Goal: Information Seeking & Learning: Learn about a topic

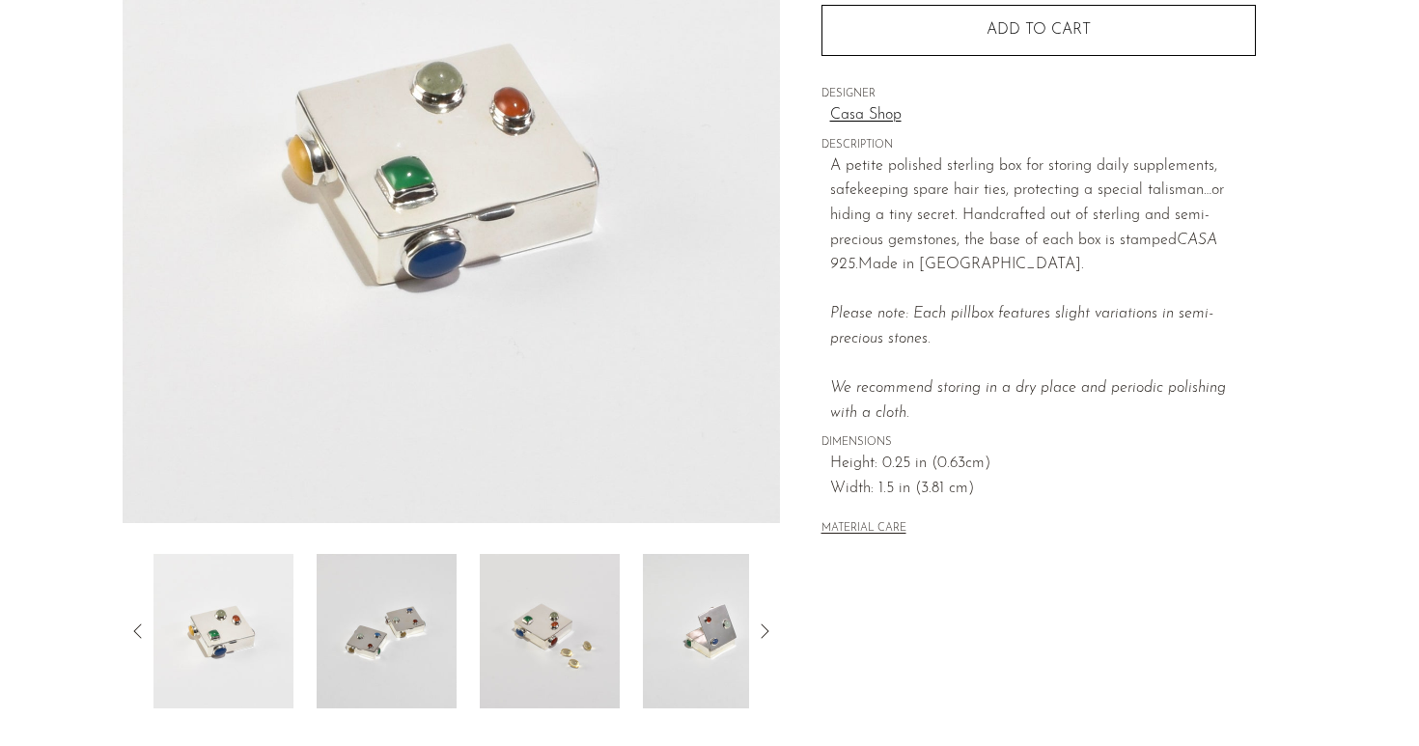
scroll to position [297, 0]
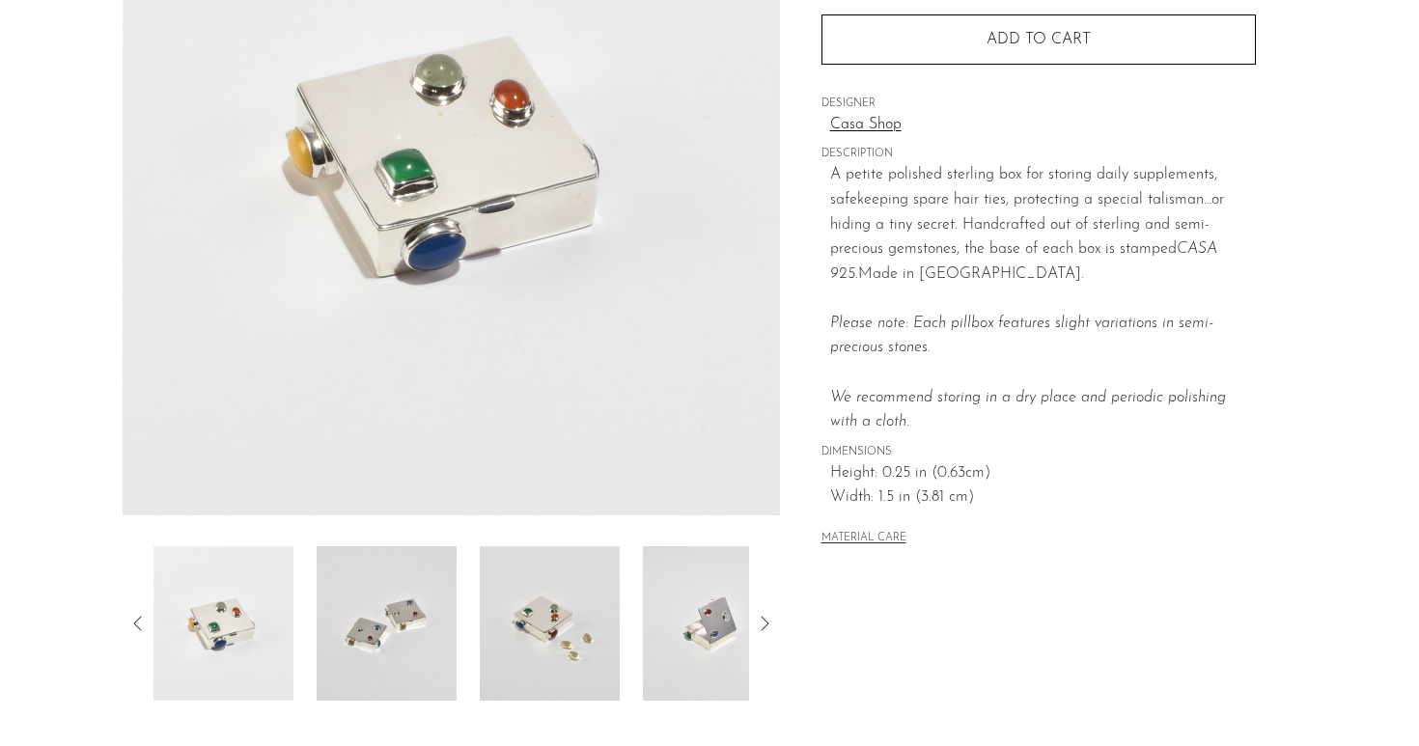
click at [381, 633] on img at bounding box center [387, 623] width 140 height 154
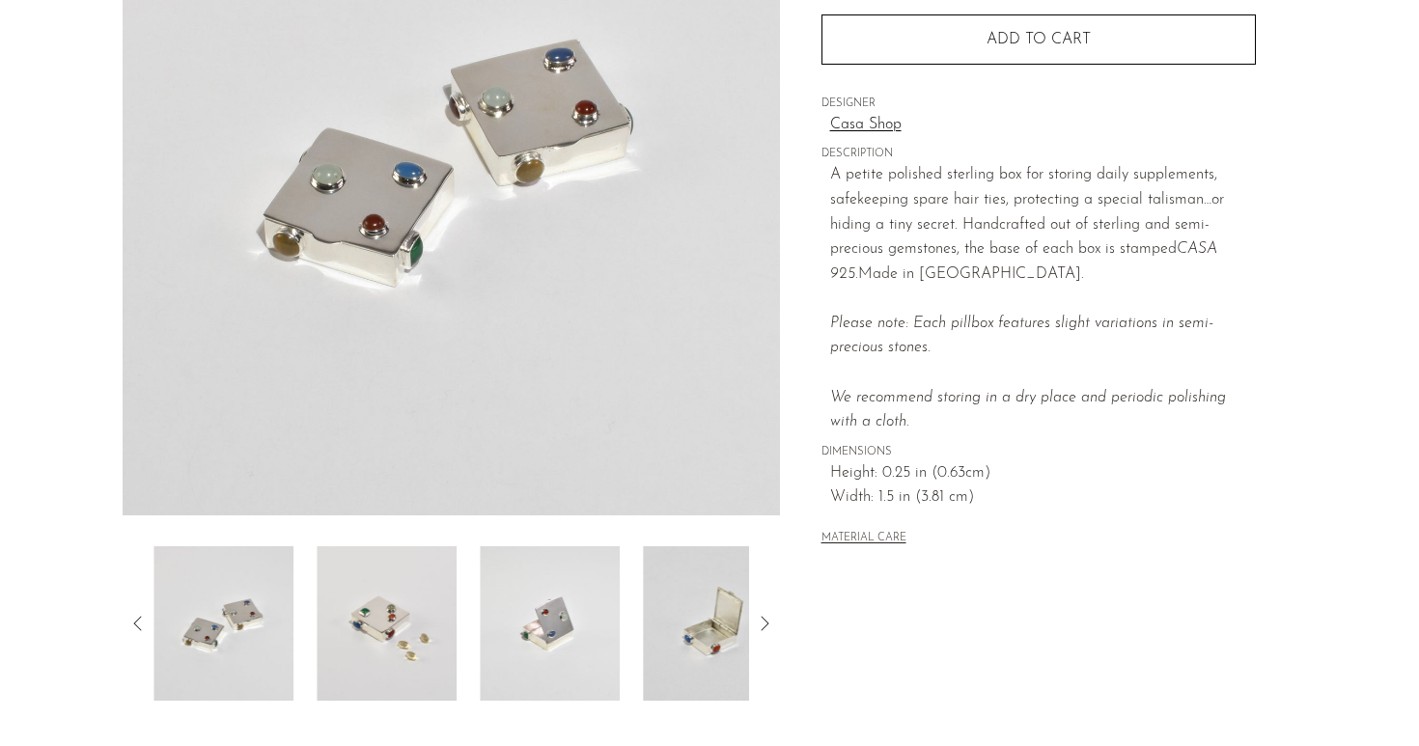
click at [445, 634] on img at bounding box center [387, 623] width 140 height 154
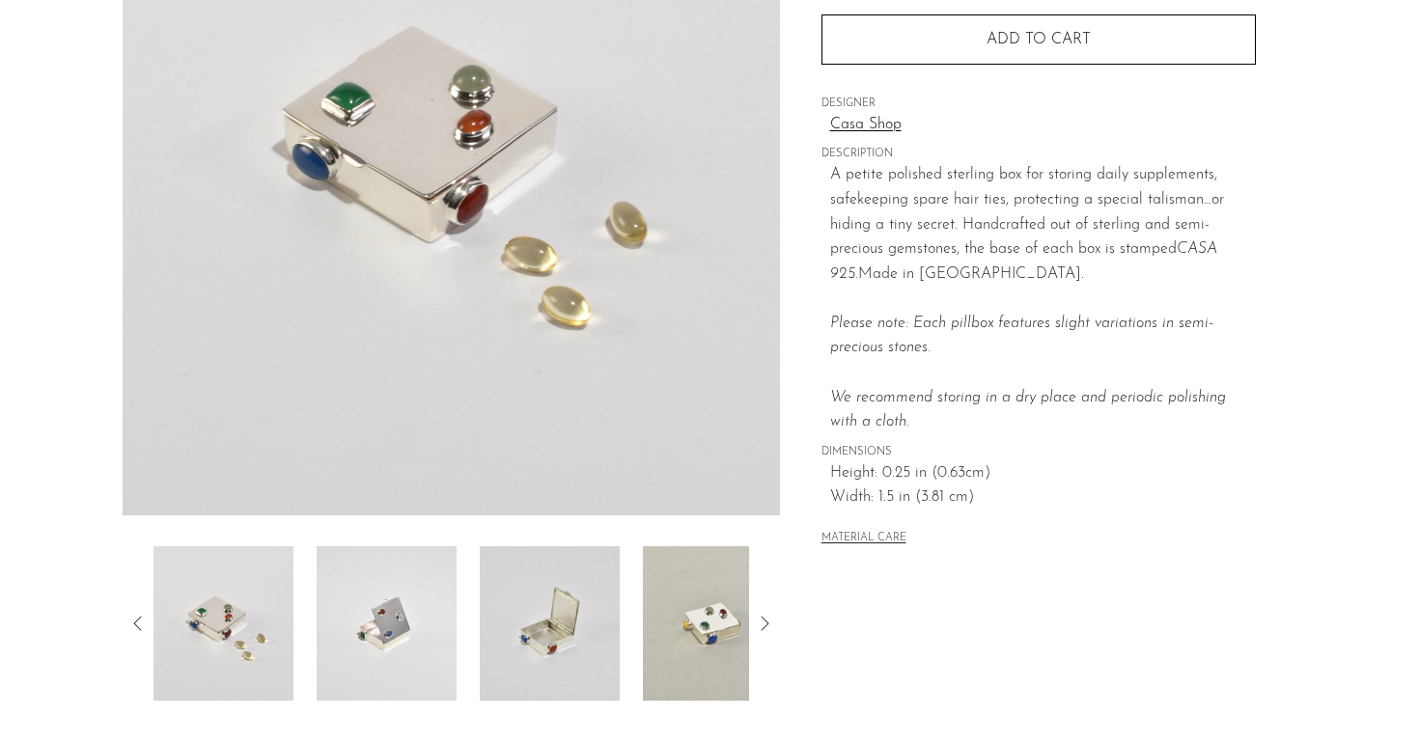
click at [631, 613] on div at bounding box center [452, 623] width 596 height 154
click at [557, 615] on img at bounding box center [550, 623] width 140 height 154
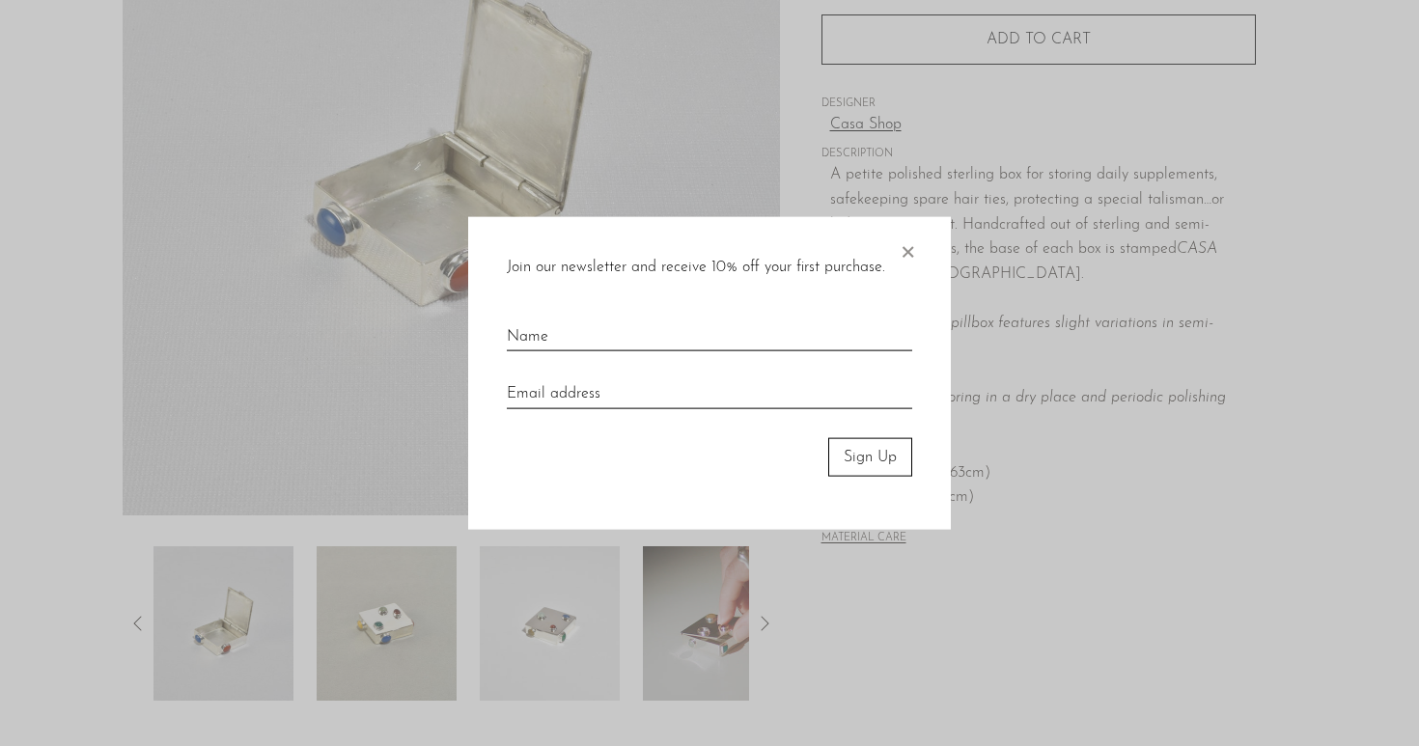
click at [907, 248] on span "×" at bounding box center [907, 247] width 19 height 62
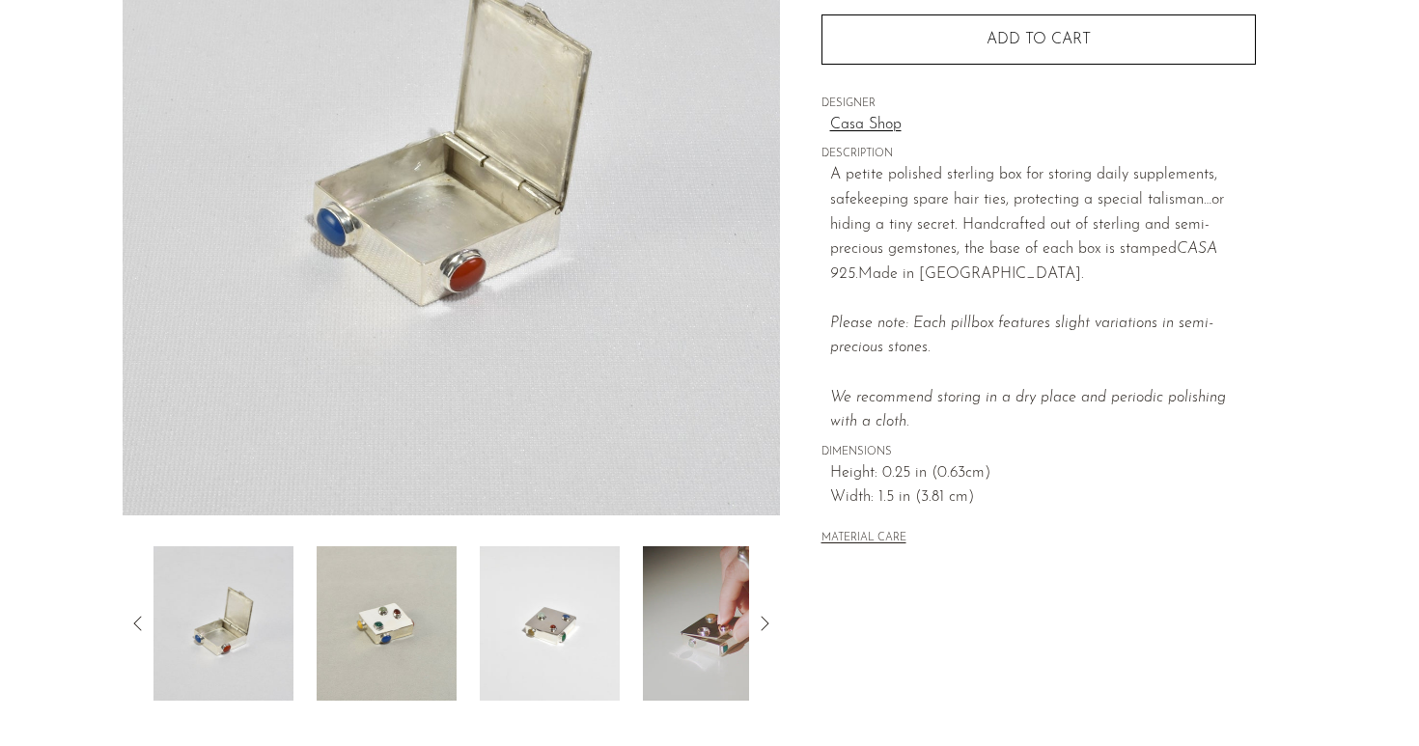
click at [406, 614] on img at bounding box center [387, 623] width 140 height 154
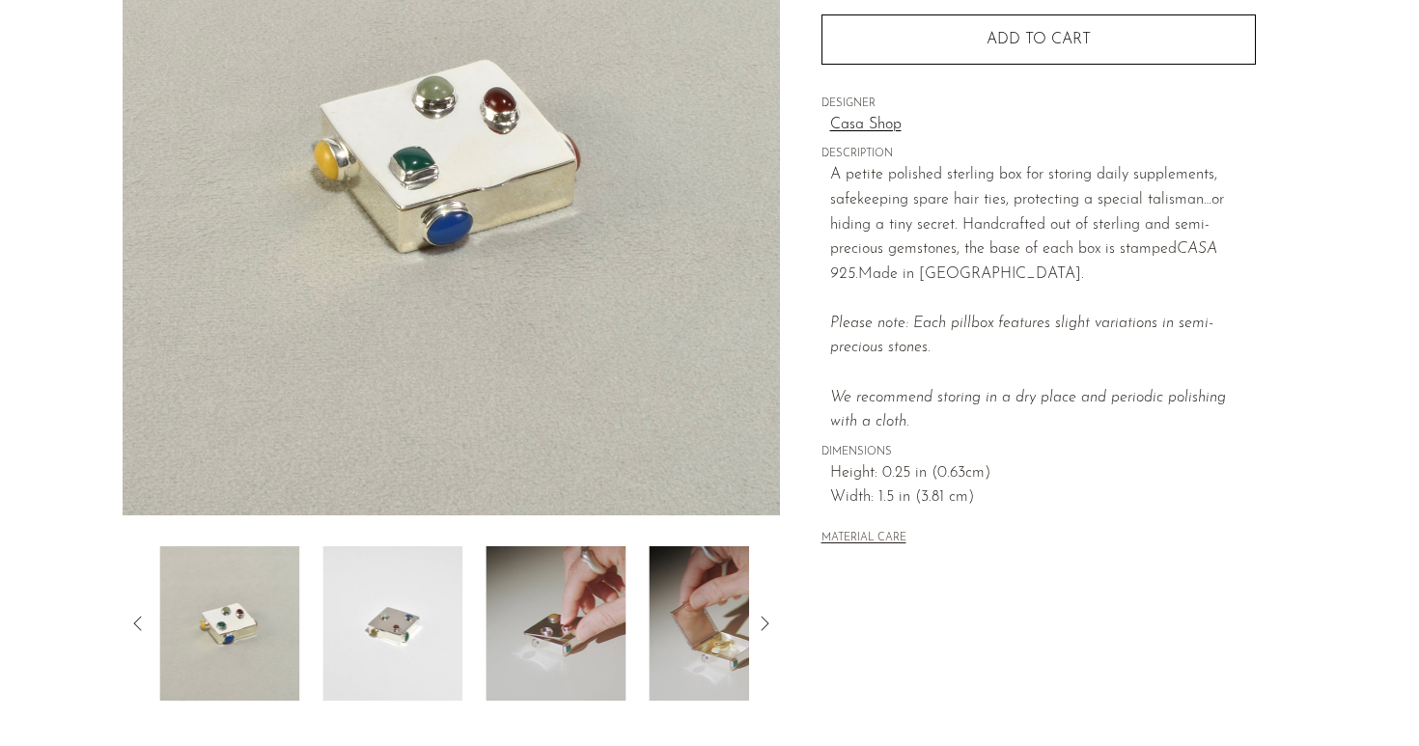
click at [486, 615] on img at bounding box center [556, 623] width 140 height 154
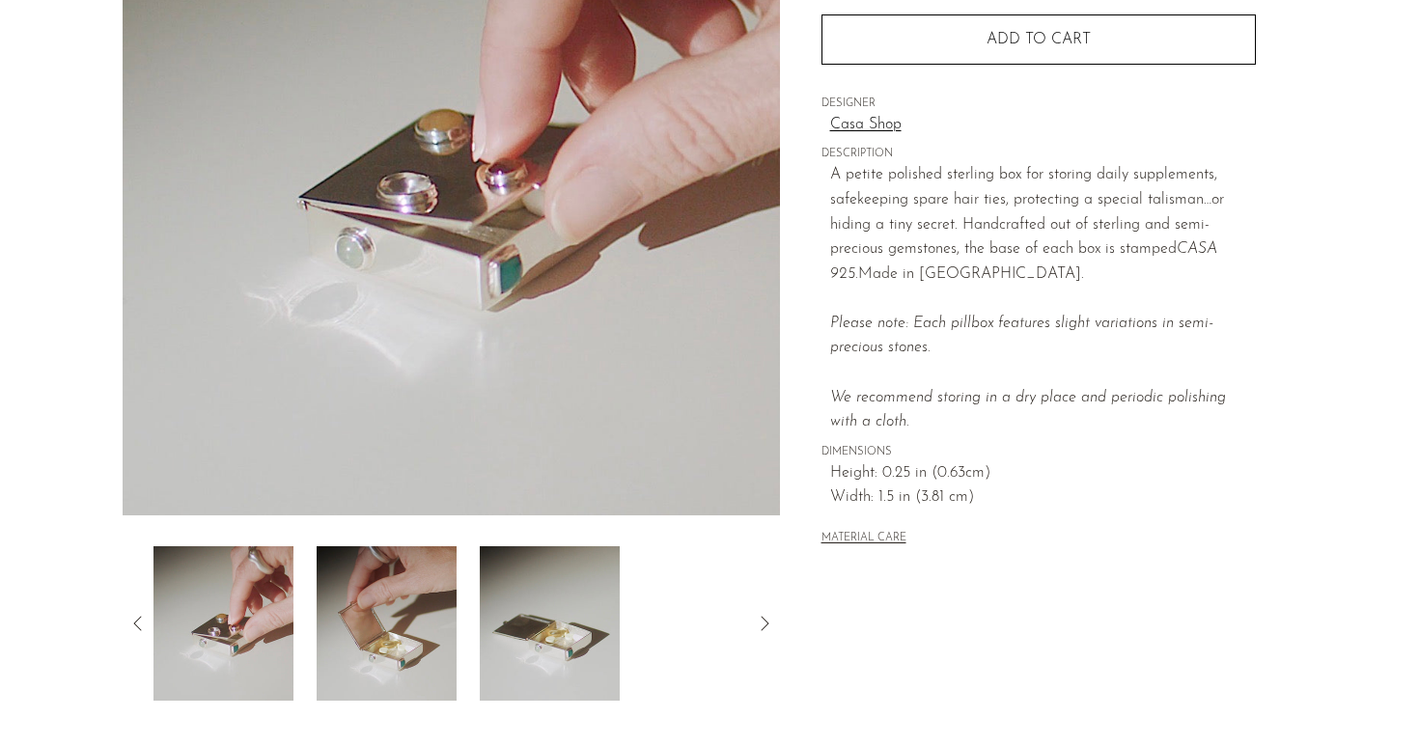
click at [504, 609] on img at bounding box center [550, 623] width 140 height 154
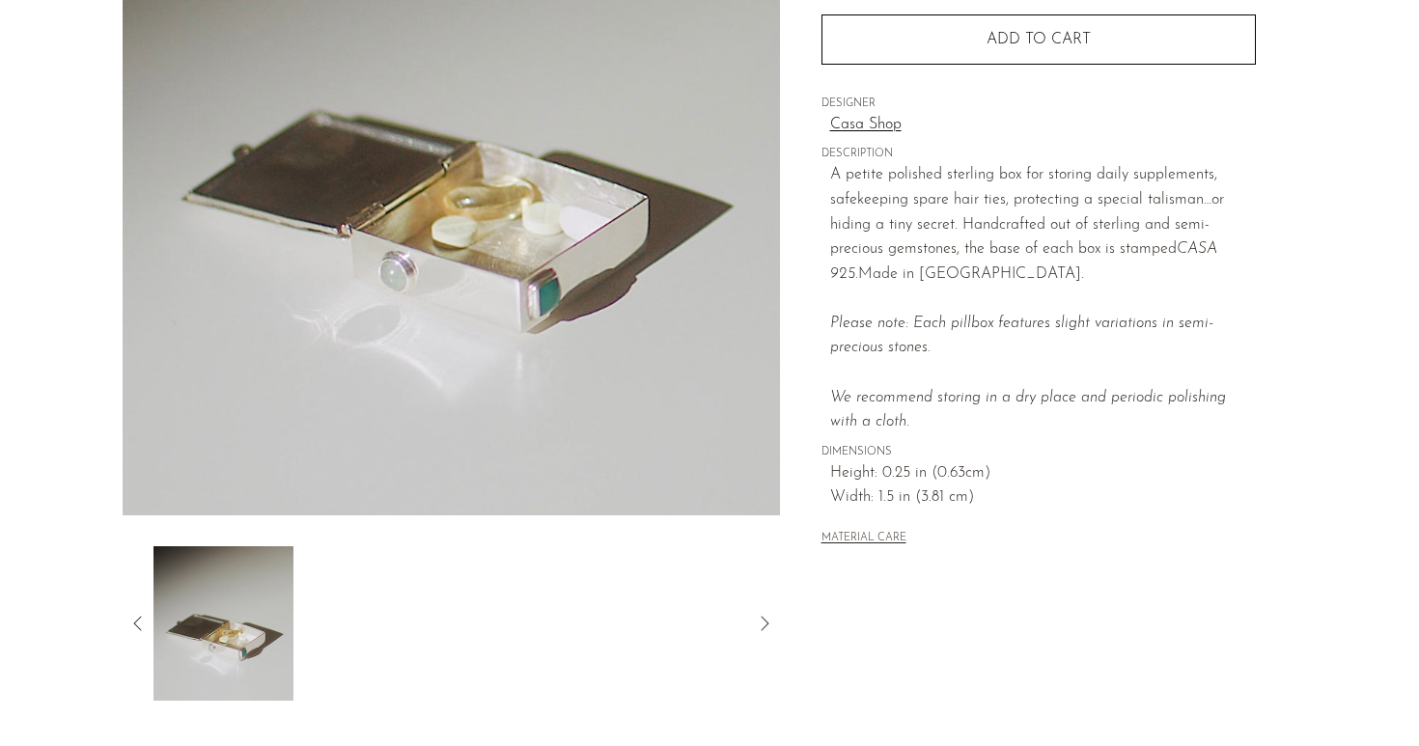
scroll to position [0, 0]
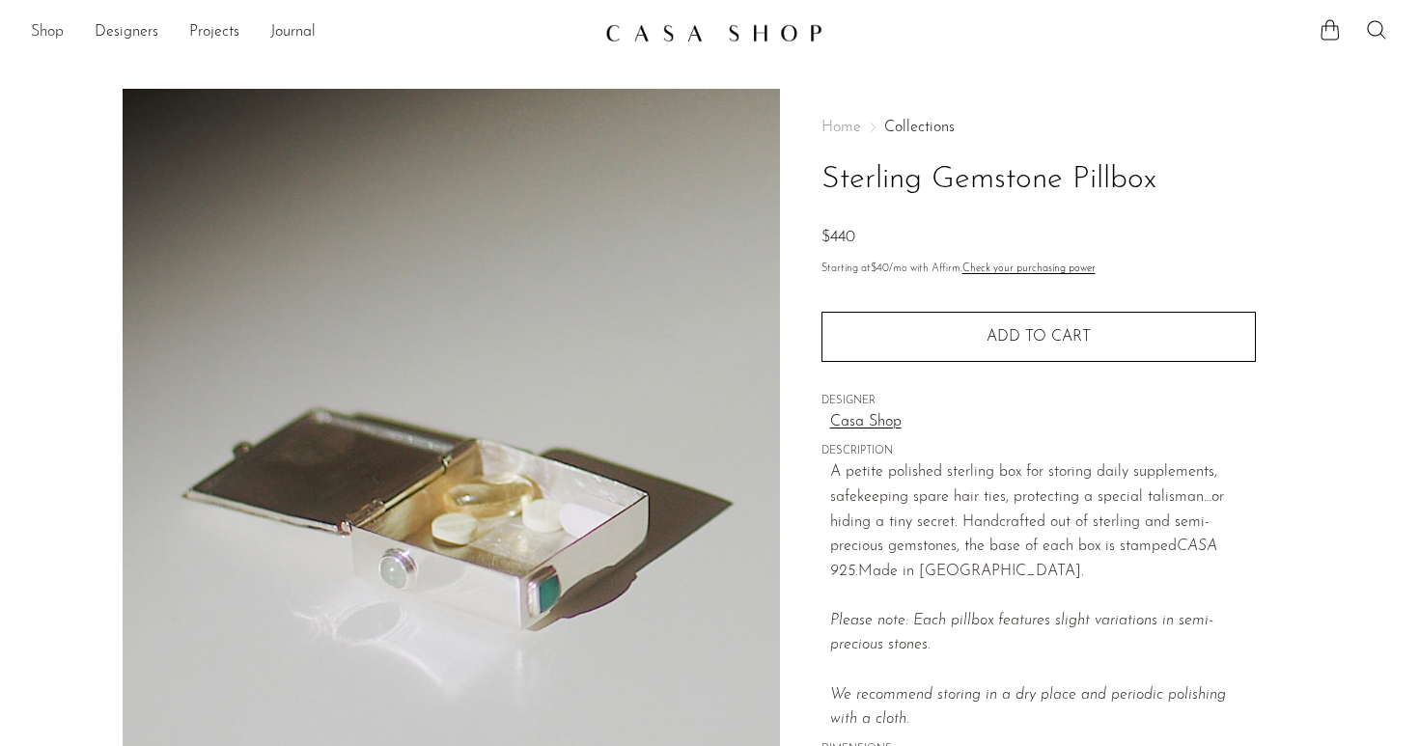
click at [43, 39] on link "Shop" at bounding box center [47, 32] width 33 height 25
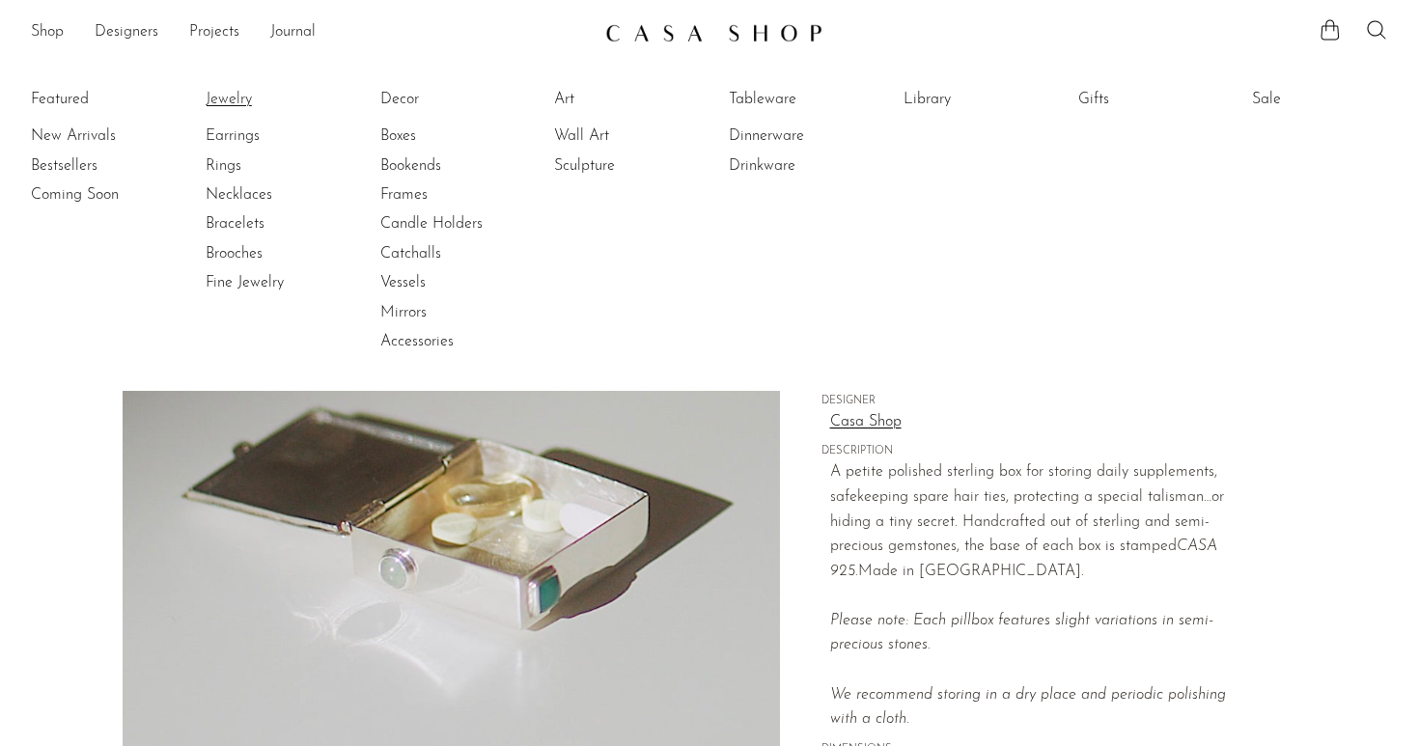
click at [210, 104] on link "Jewelry" at bounding box center [278, 99] width 145 height 21
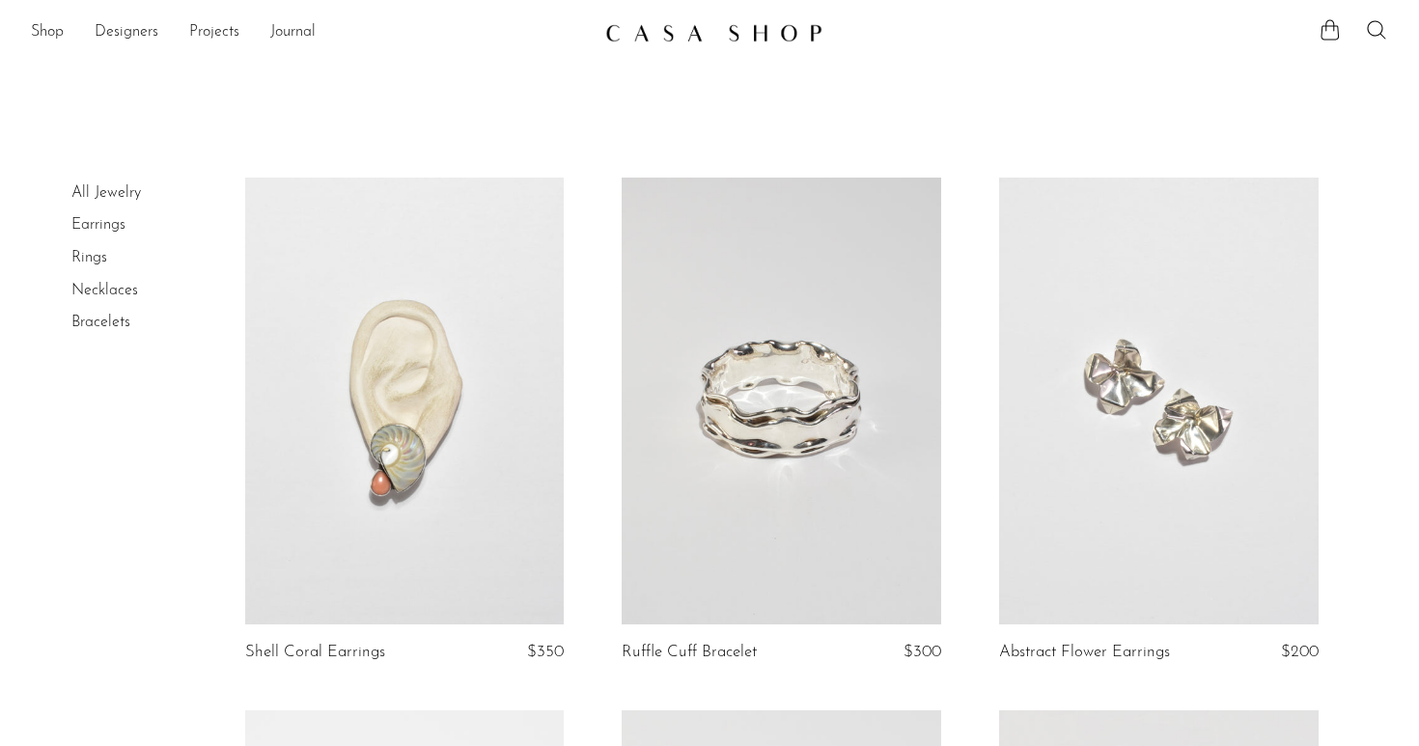
click at [57, 28] on link "Shop" at bounding box center [47, 32] width 33 height 25
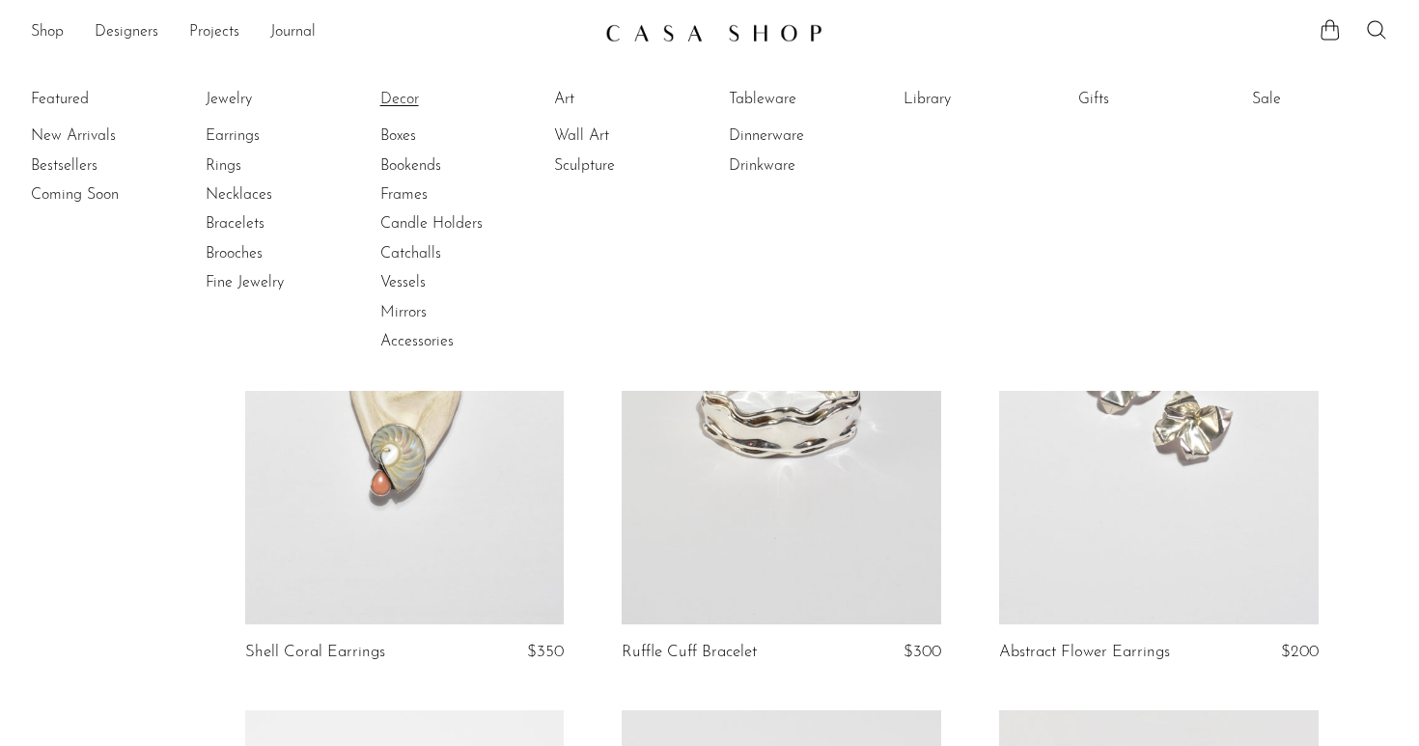
click at [394, 98] on link "Decor" at bounding box center [452, 99] width 145 height 21
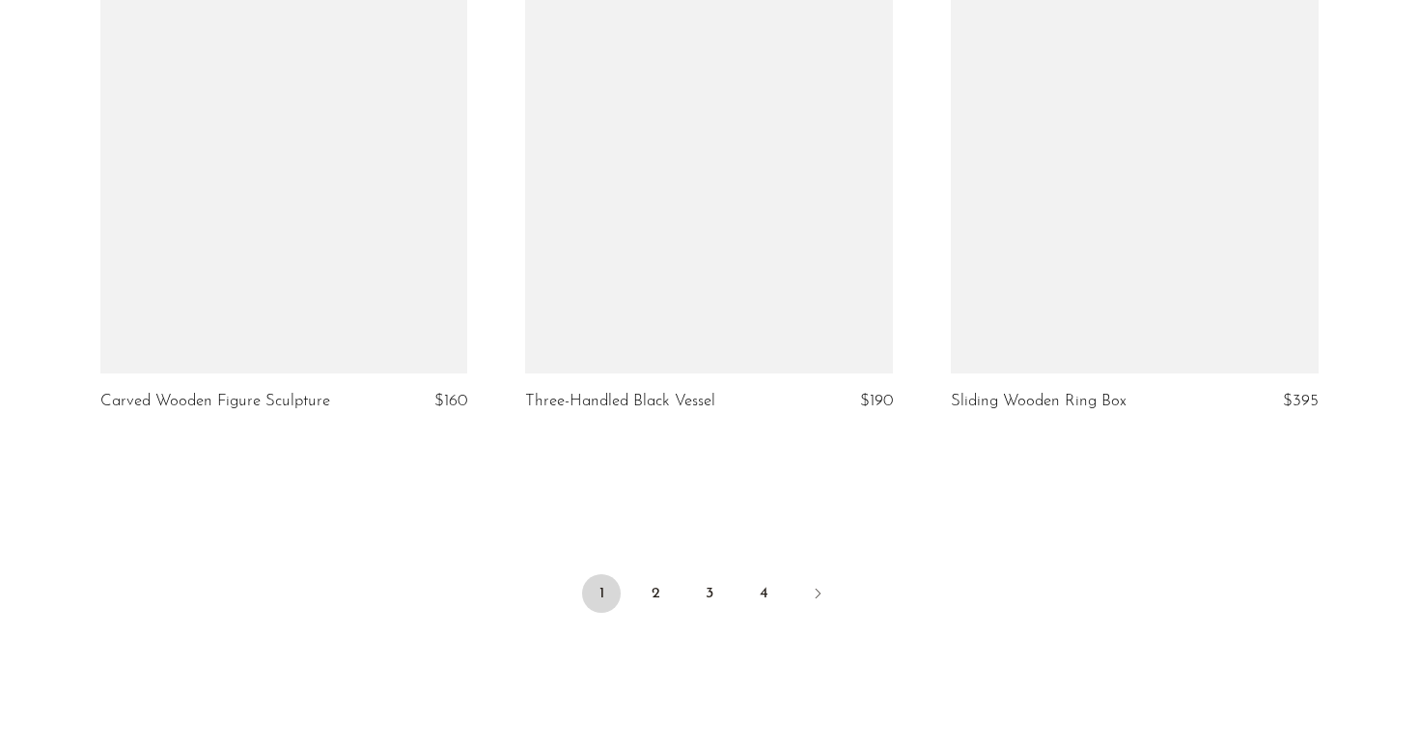
scroll to position [6935, 0]
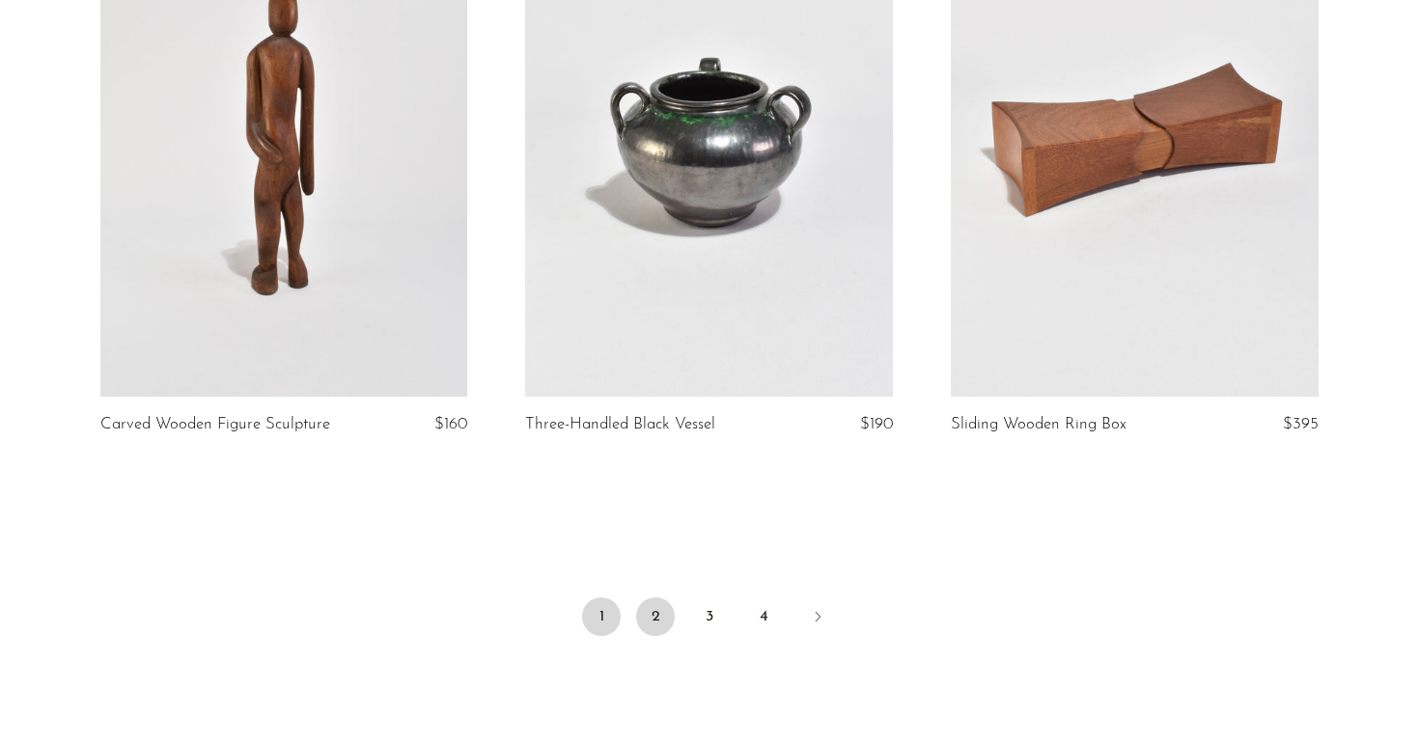
click at [661, 619] on link "2" at bounding box center [655, 617] width 39 height 39
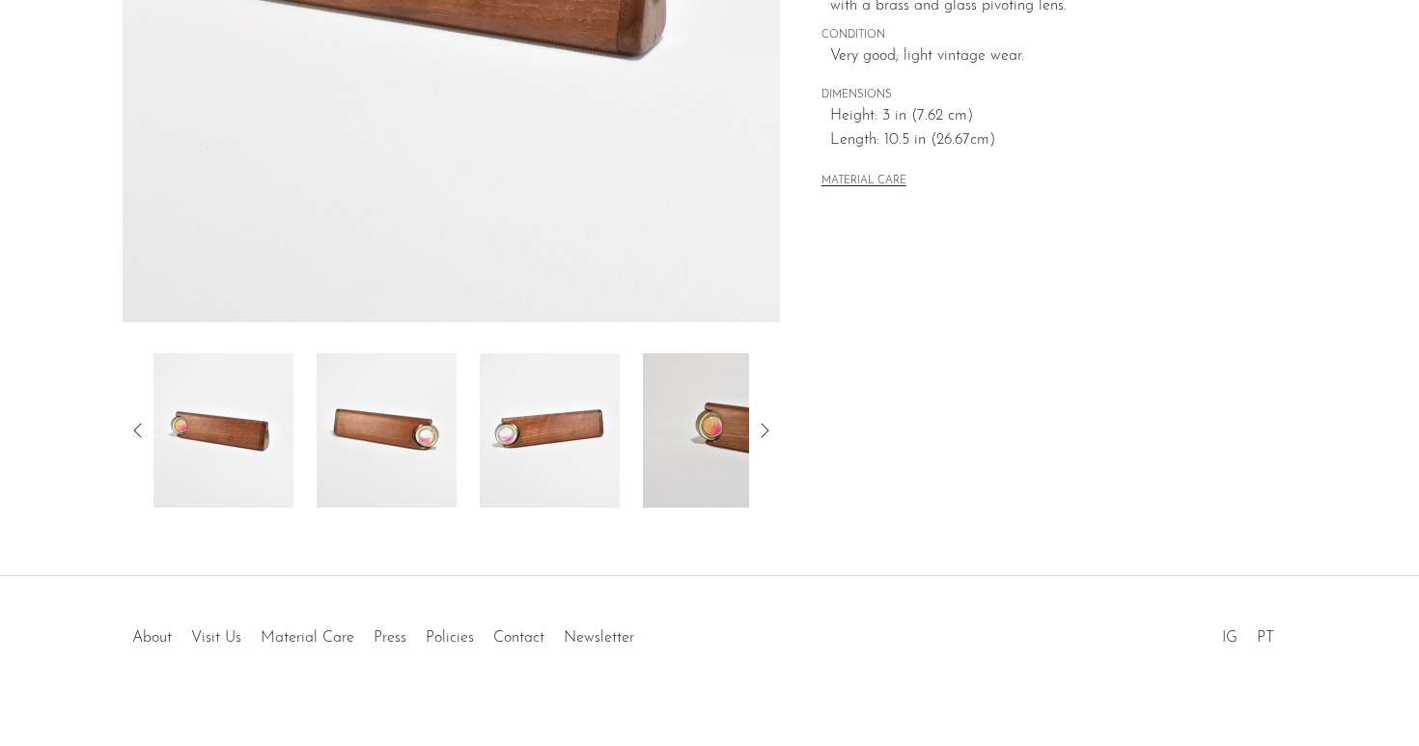
scroll to position [511, 0]
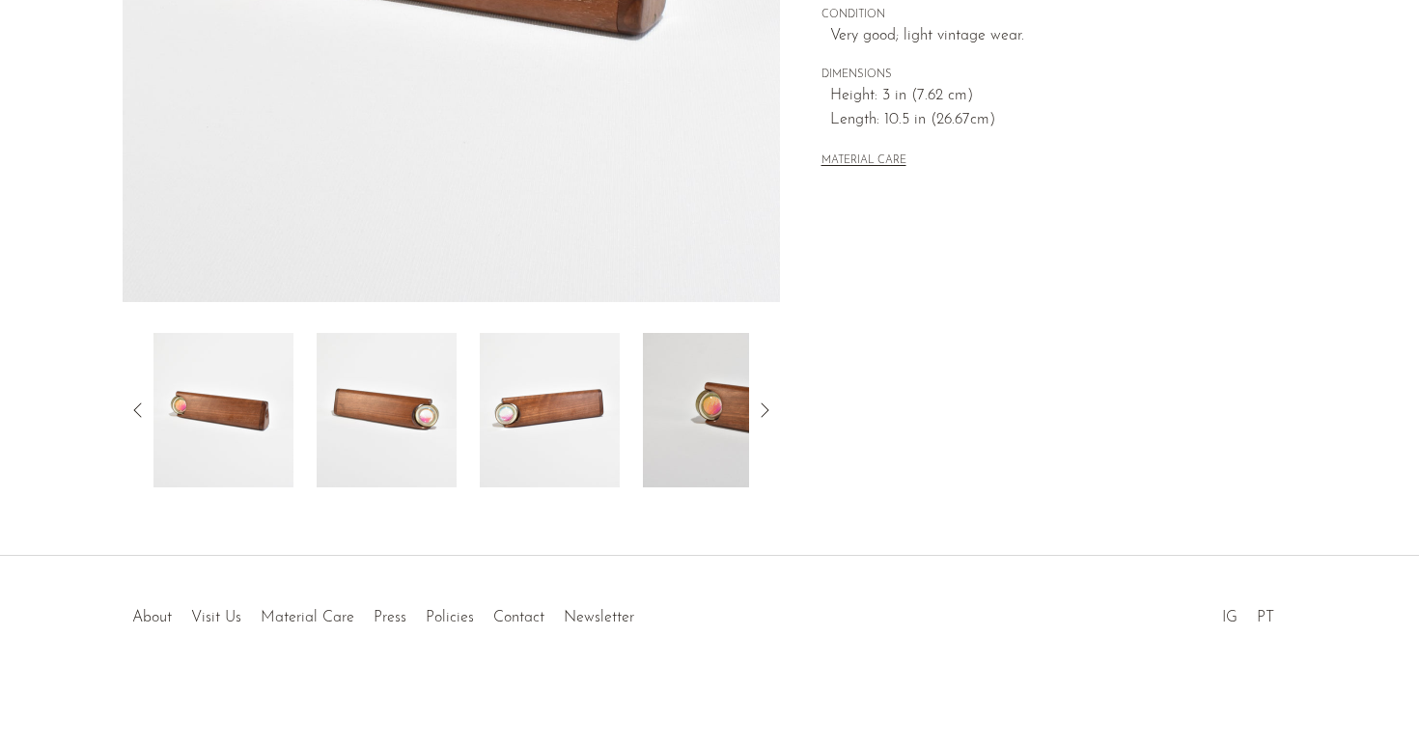
click at [767, 409] on icon at bounding box center [764, 410] width 23 height 23
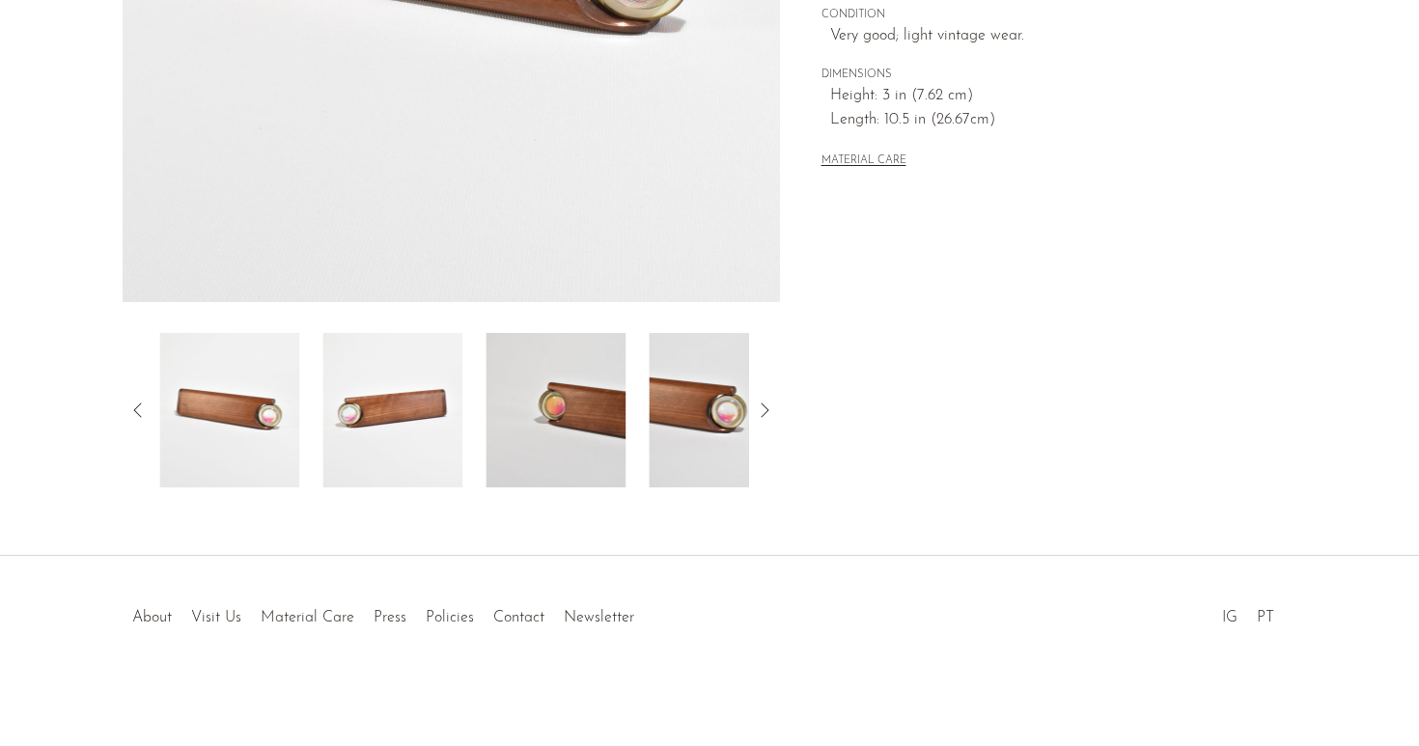
click at [767, 409] on icon at bounding box center [764, 410] width 23 height 23
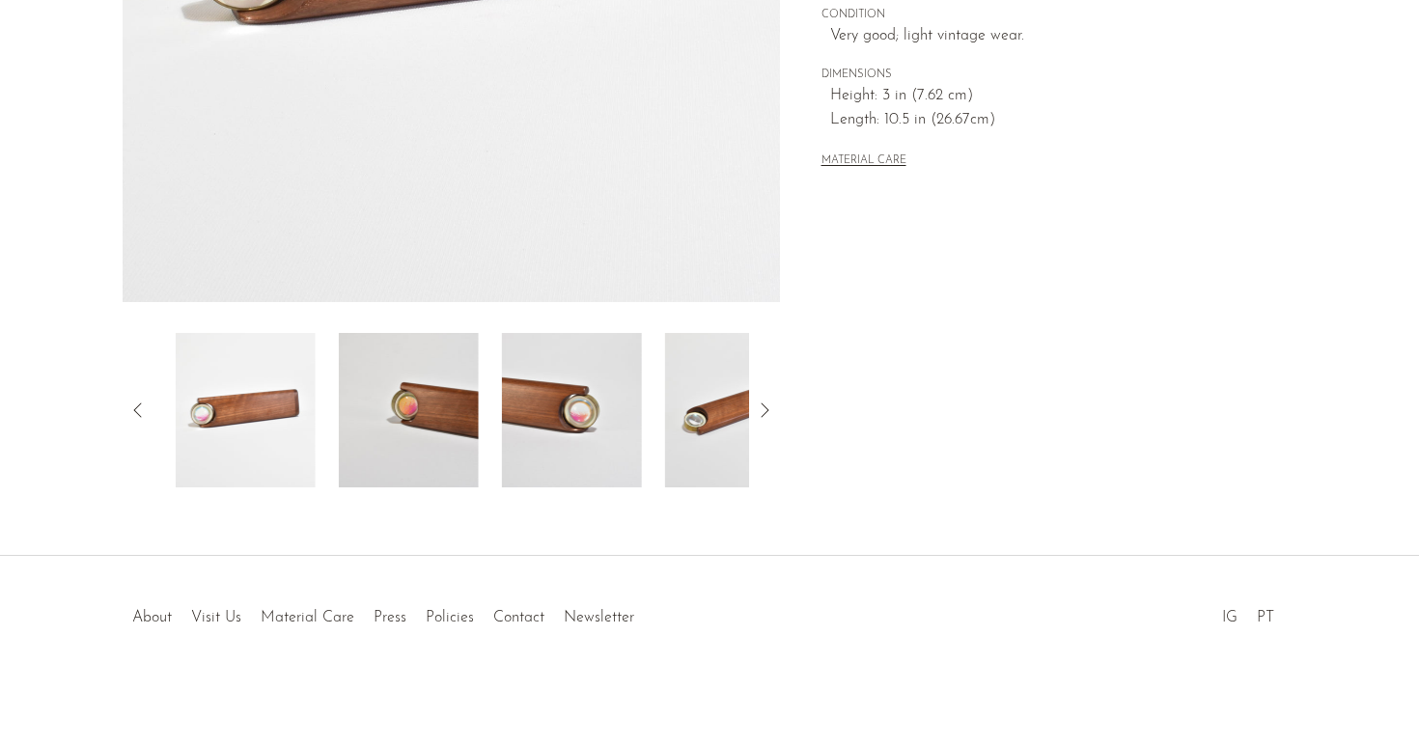
click at [767, 409] on icon at bounding box center [764, 410] width 23 height 23
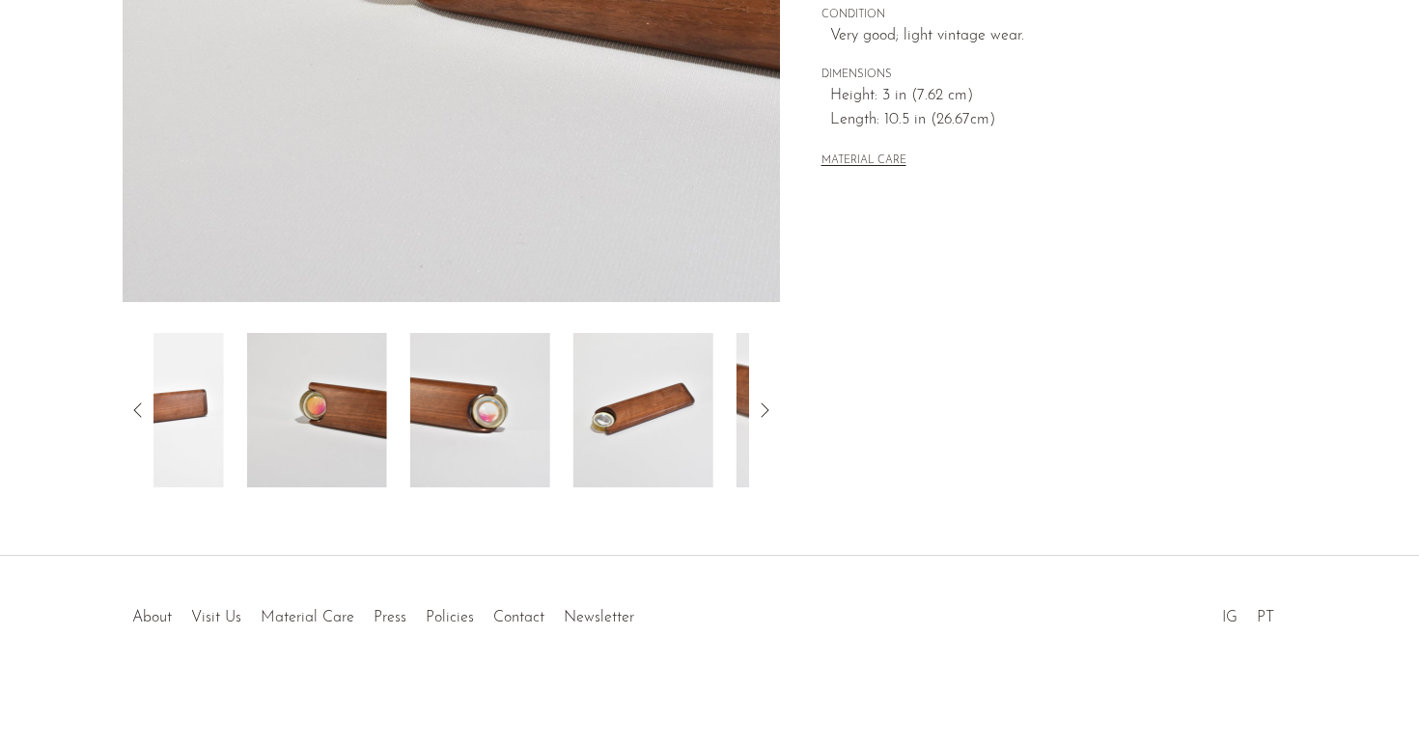
click at [767, 409] on icon at bounding box center [764, 410] width 23 height 23
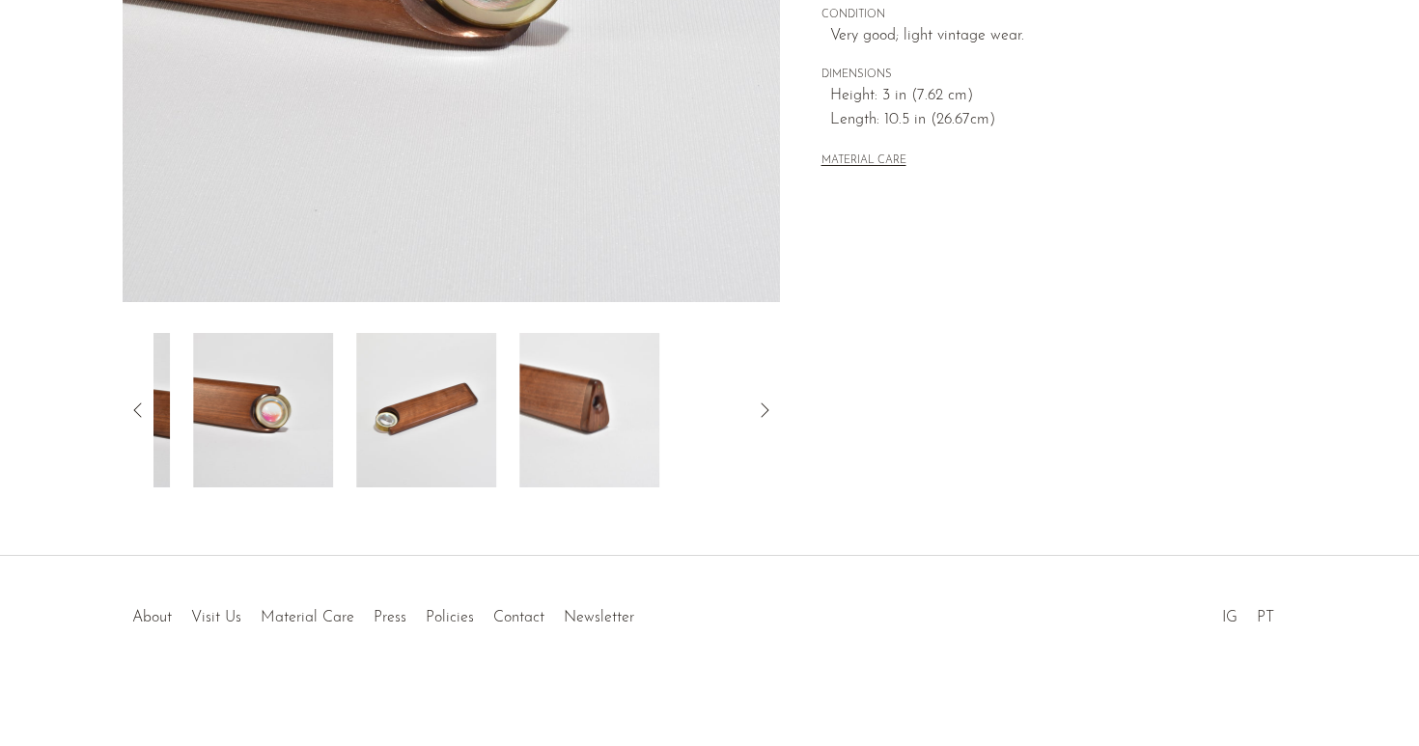
click at [767, 409] on icon at bounding box center [764, 410] width 23 height 23
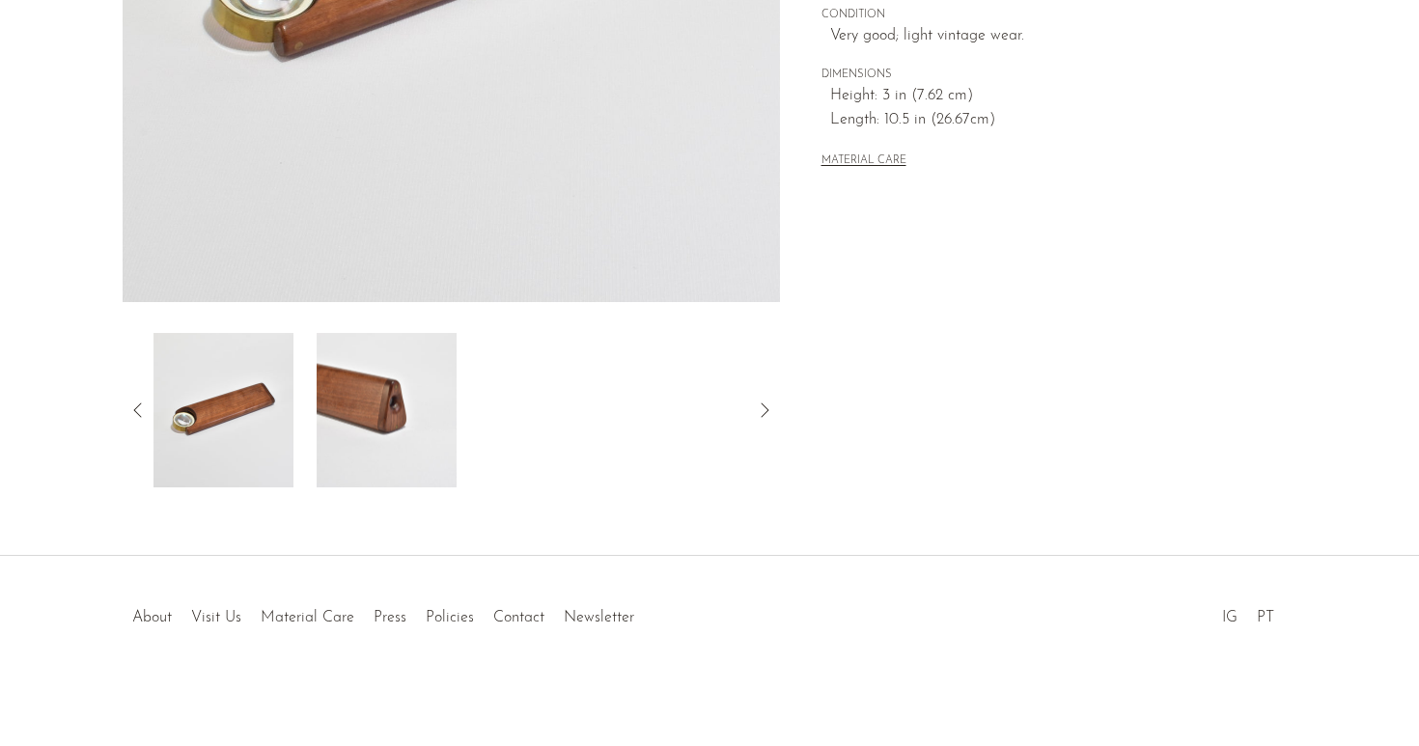
click at [382, 403] on img at bounding box center [387, 410] width 140 height 154
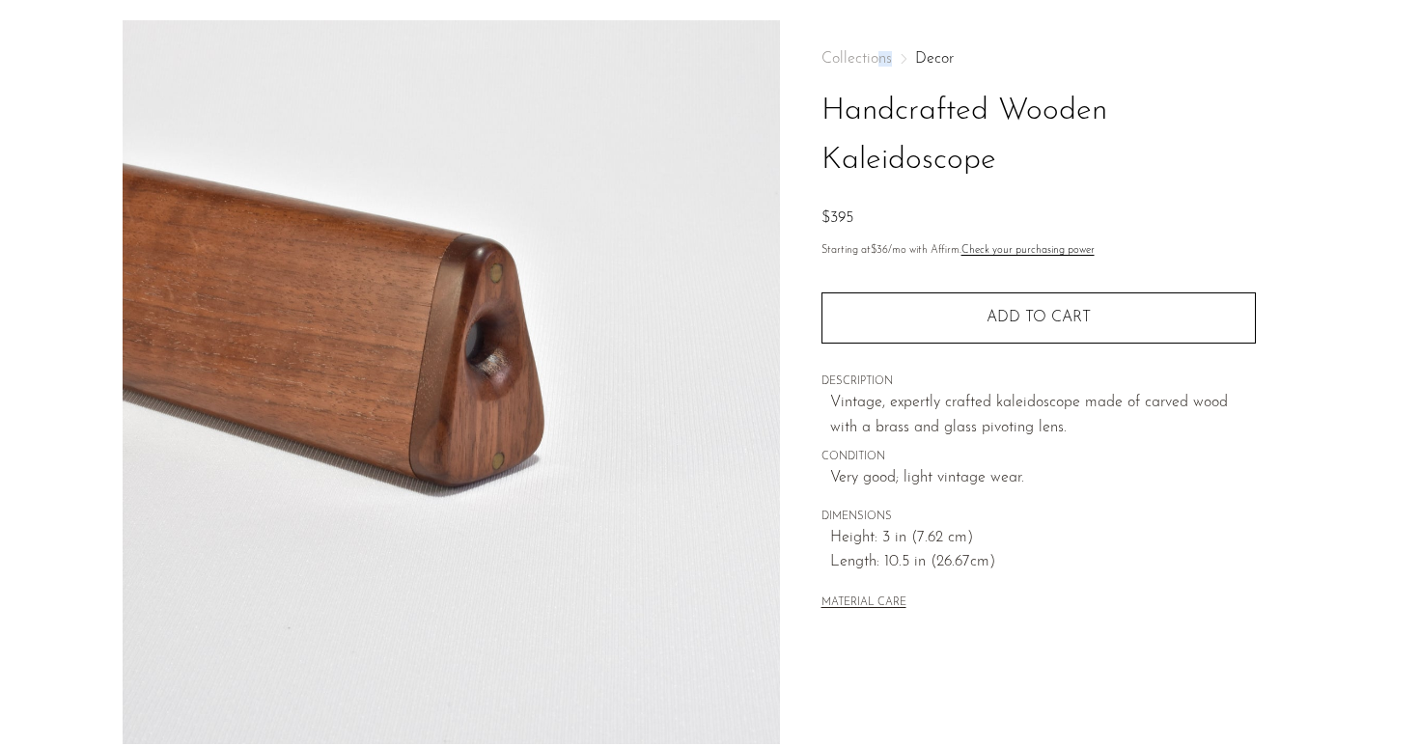
scroll to position [0, 0]
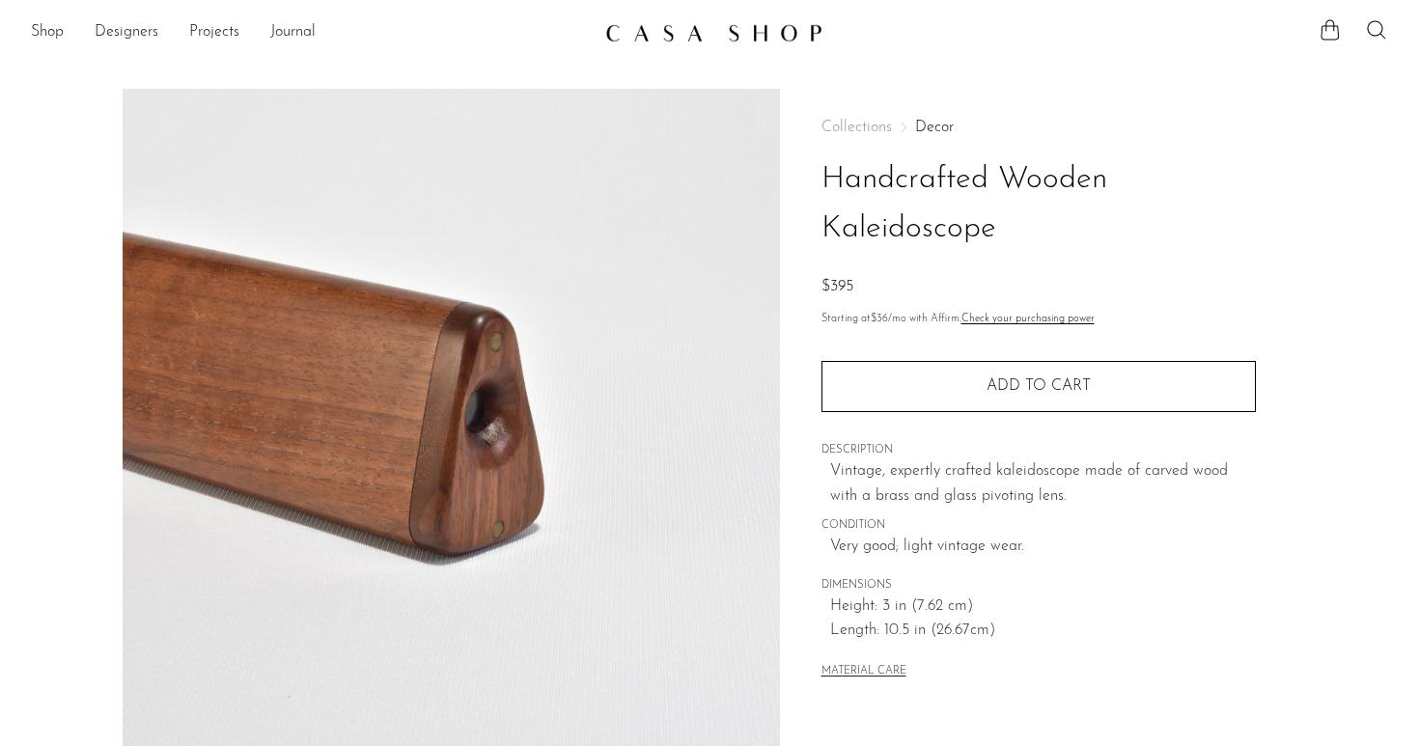
click at [1048, 181] on h1 "Handcrafted Wooden Kaleidoscope" at bounding box center [1039, 204] width 434 height 98
click at [841, 120] on span "Collections" at bounding box center [857, 127] width 70 height 15
click at [927, 124] on link "Decor" at bounding box center [934, 127] width 39 height 15
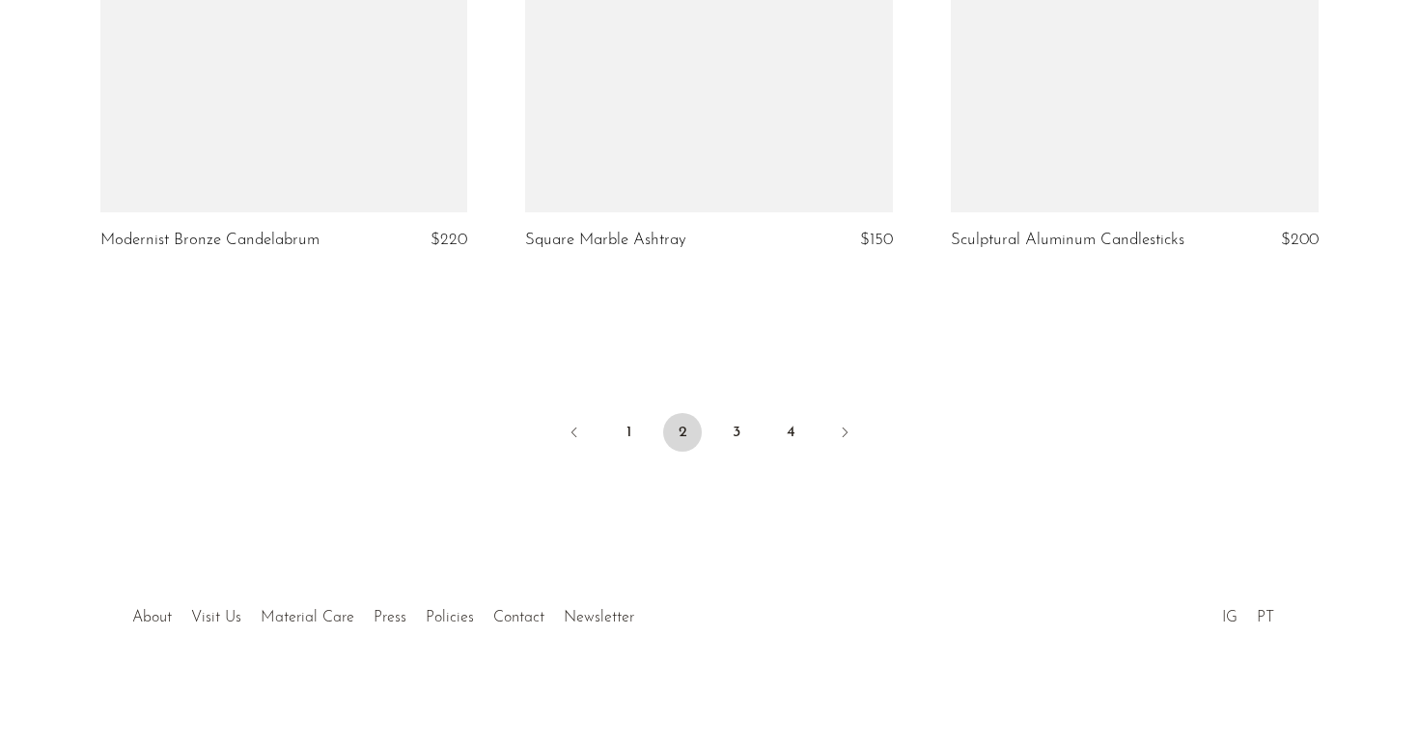
scroll to position [7085, 0]
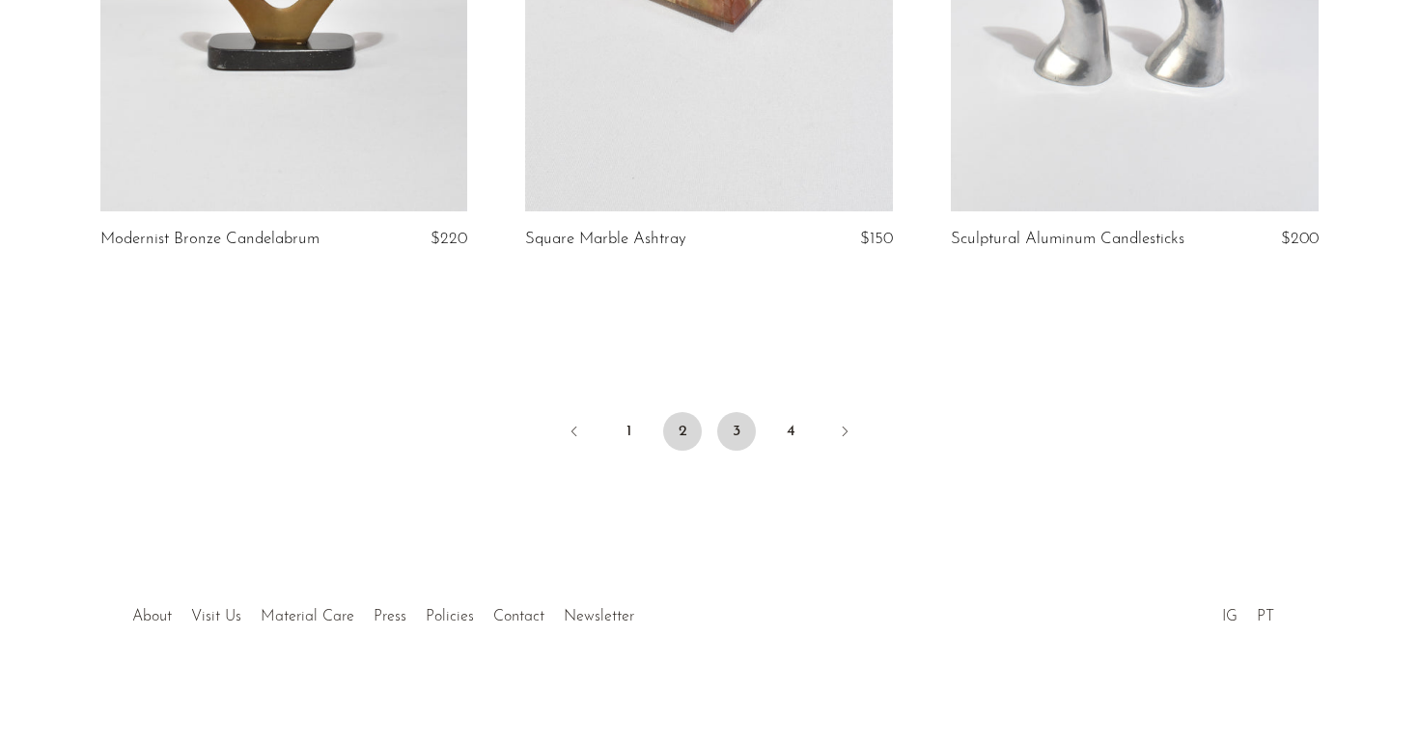
click at [736, 430] on link "3" at bounding box center [736, 431] width 39 height 39
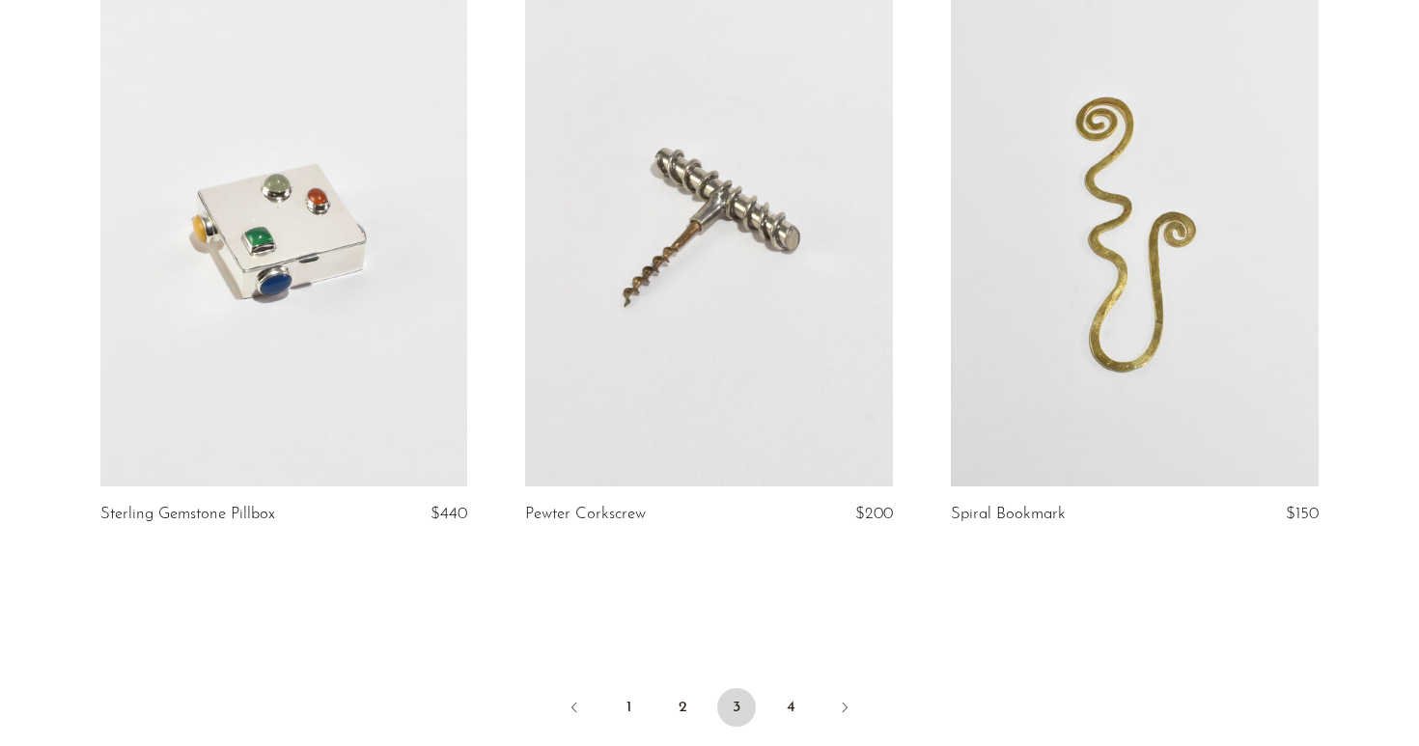
scroll to position [7037, 0]
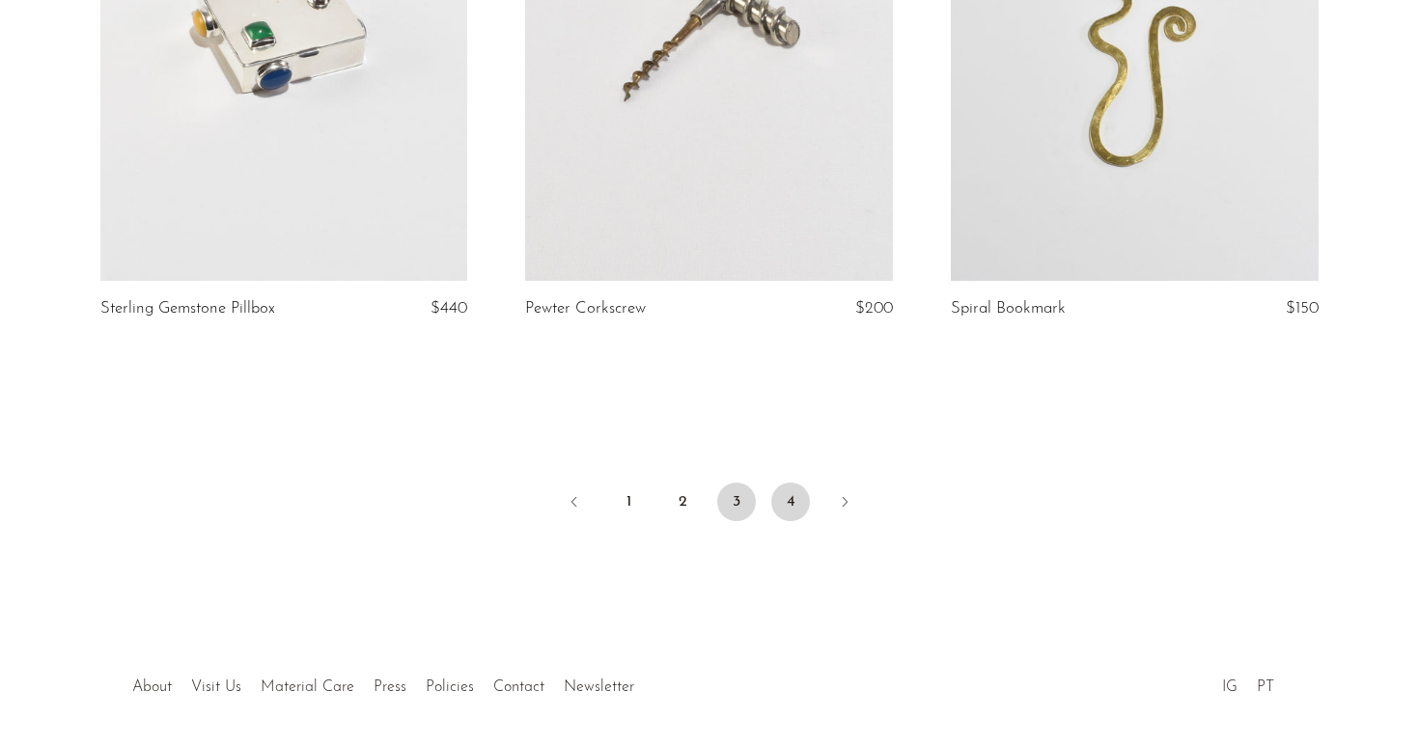
click at [794, 510] on link "4" at bounding box center [790, 502] width 39 height 39
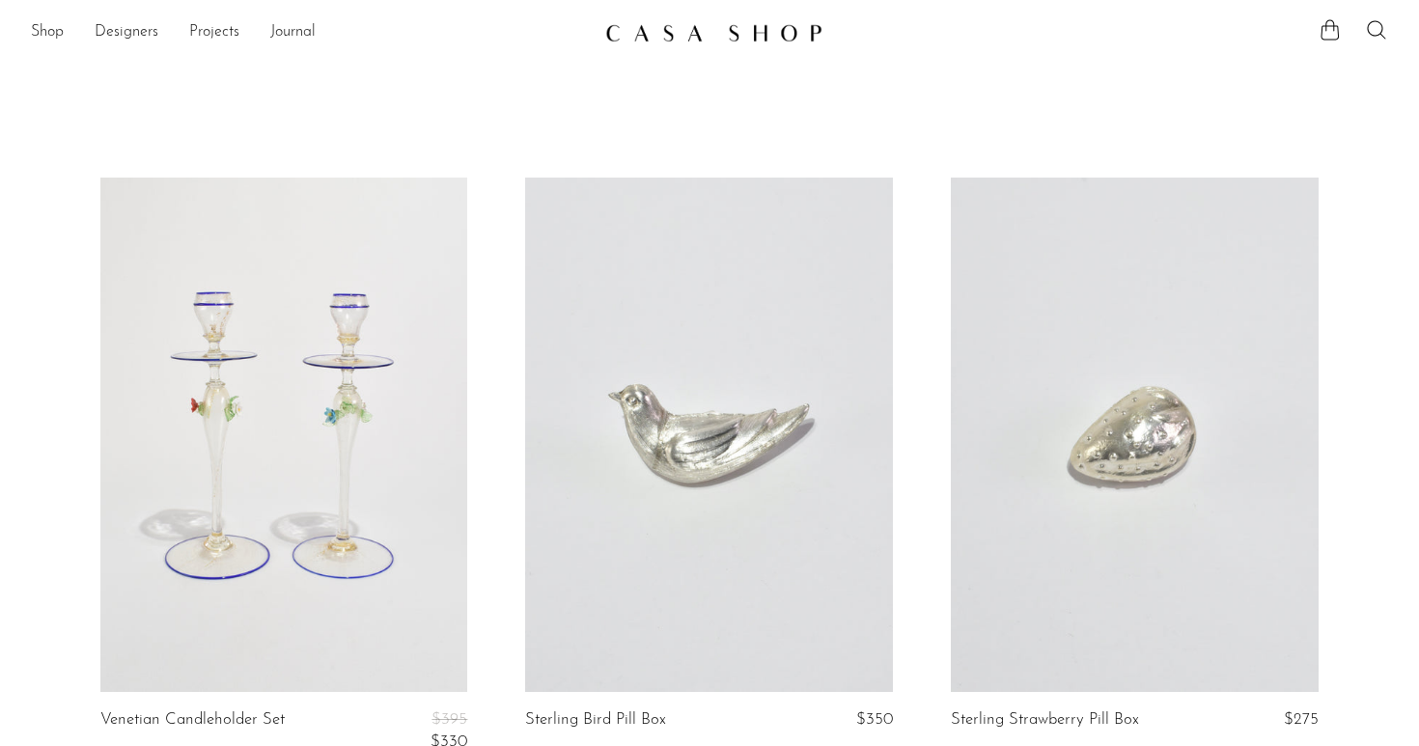
click at [67, 33] on ul "Shop Featured New Arrivals Bestsellers Coming Soon Jewelry Jewelry All Earrings…" at bounding box center [310, 32] width 559 height 33
click at [57, 33] on link "Shop" at bounding box center [47, 32] width 33 height 25
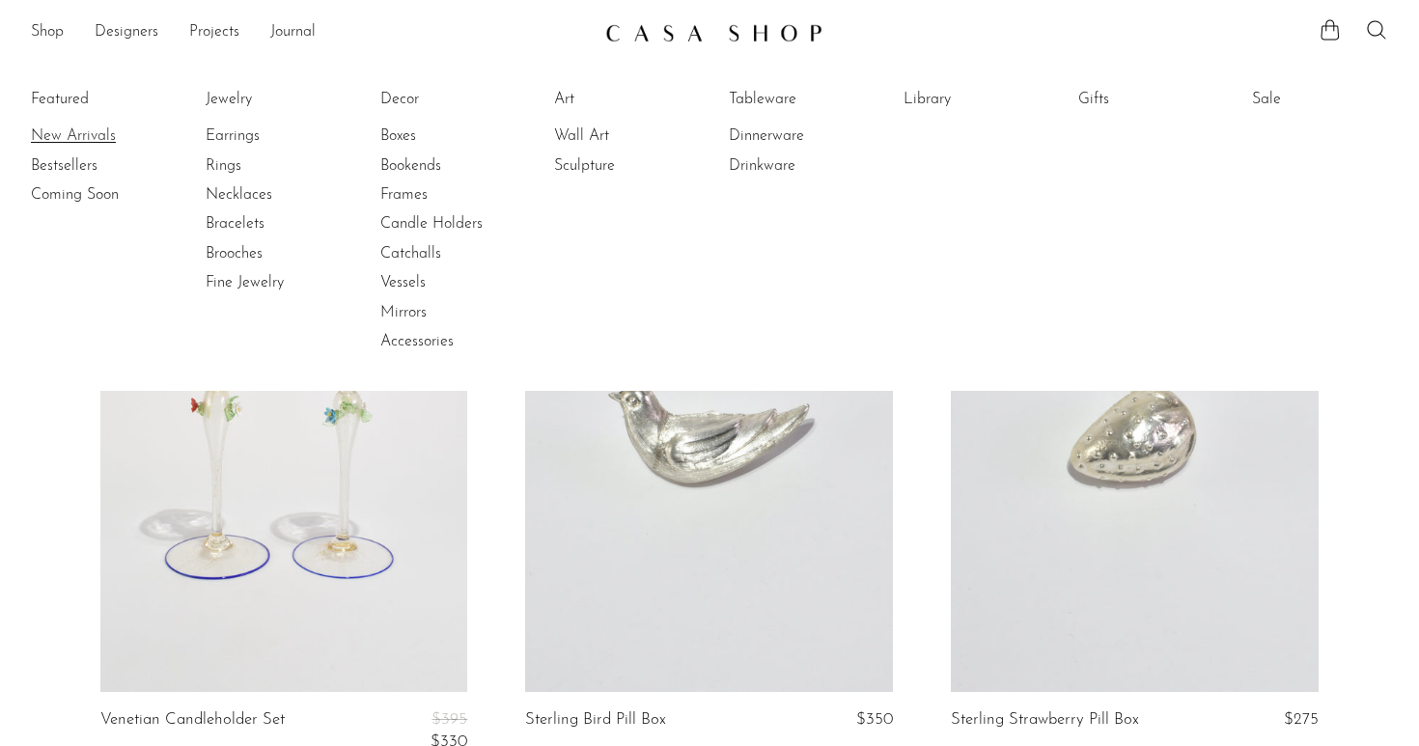
click at [70, 135] on link "New Arrivals" at bounding box center [103, 136] width 145 height 21
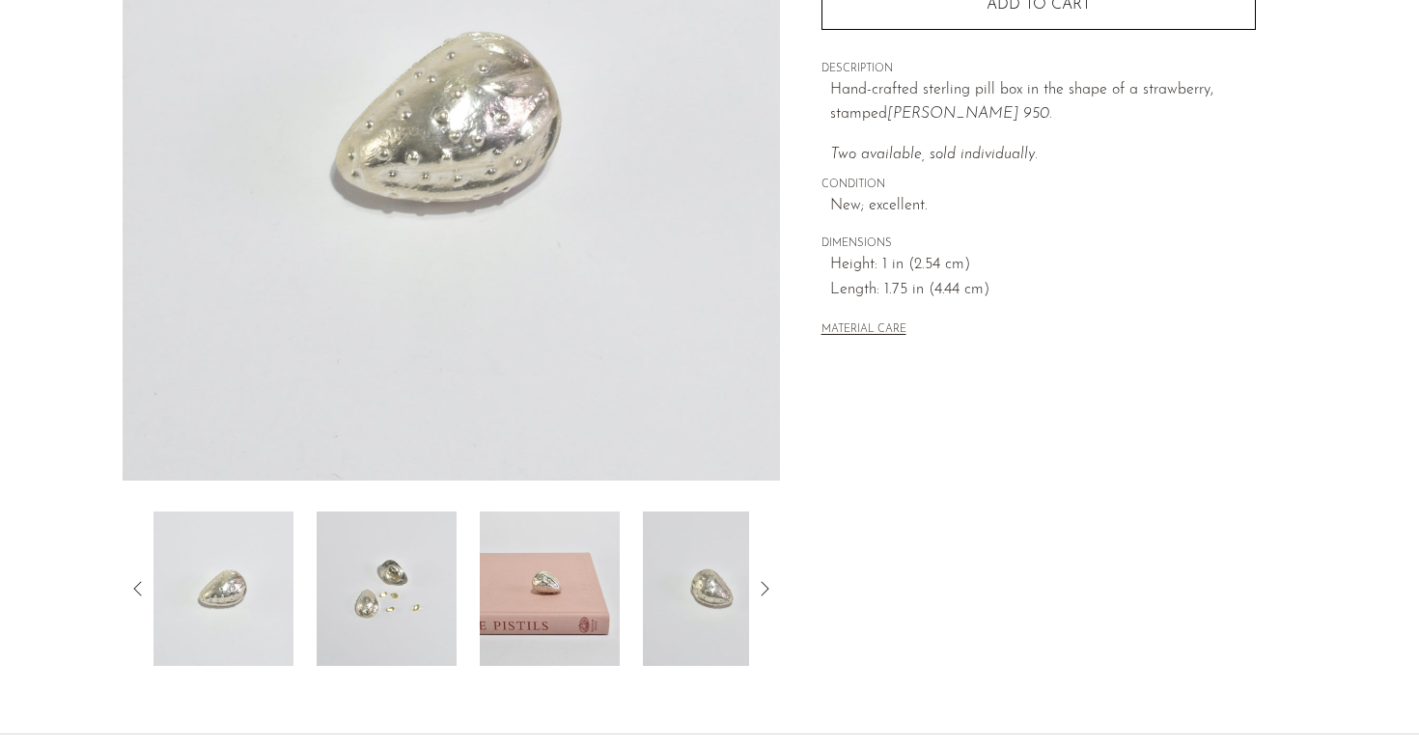
scroll to position [511, 0]
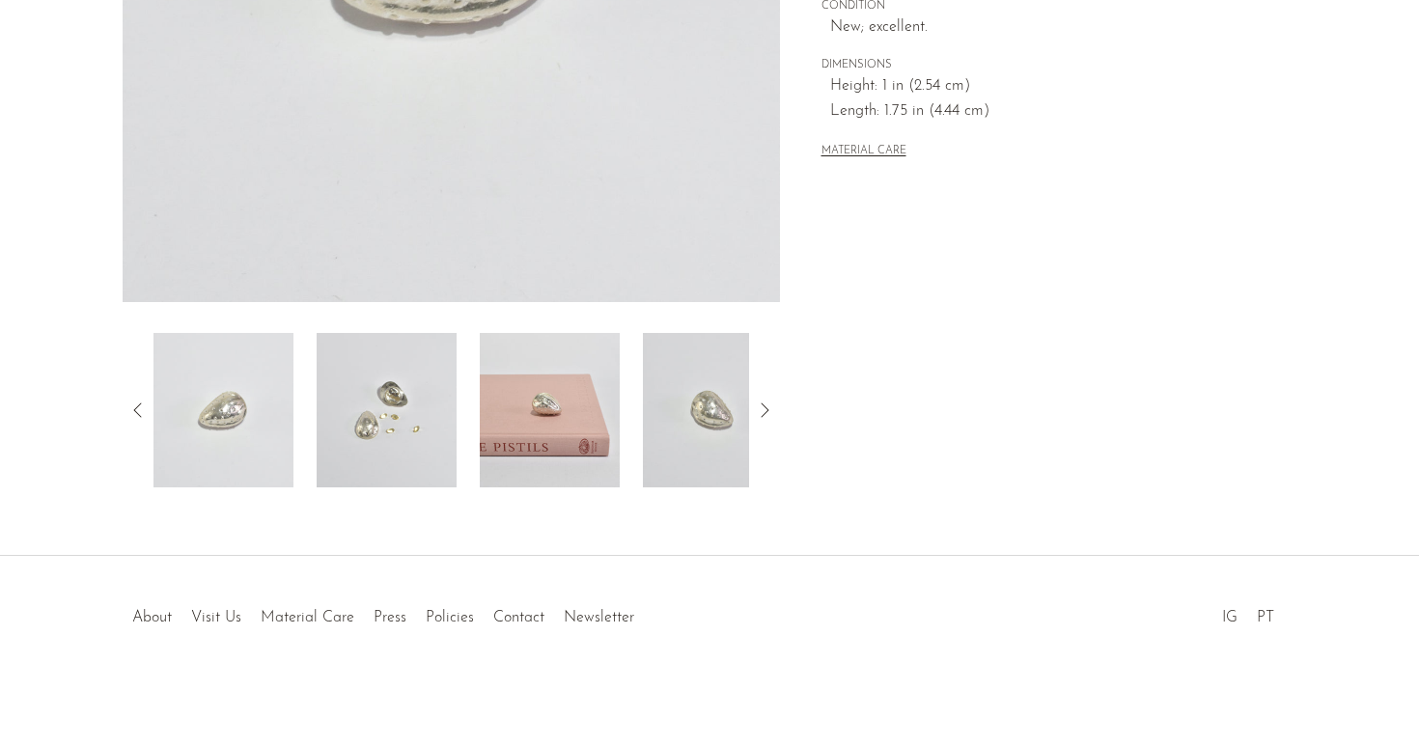
click at [327, 406] on img at bounding box center [387, 410] width 140 height 154
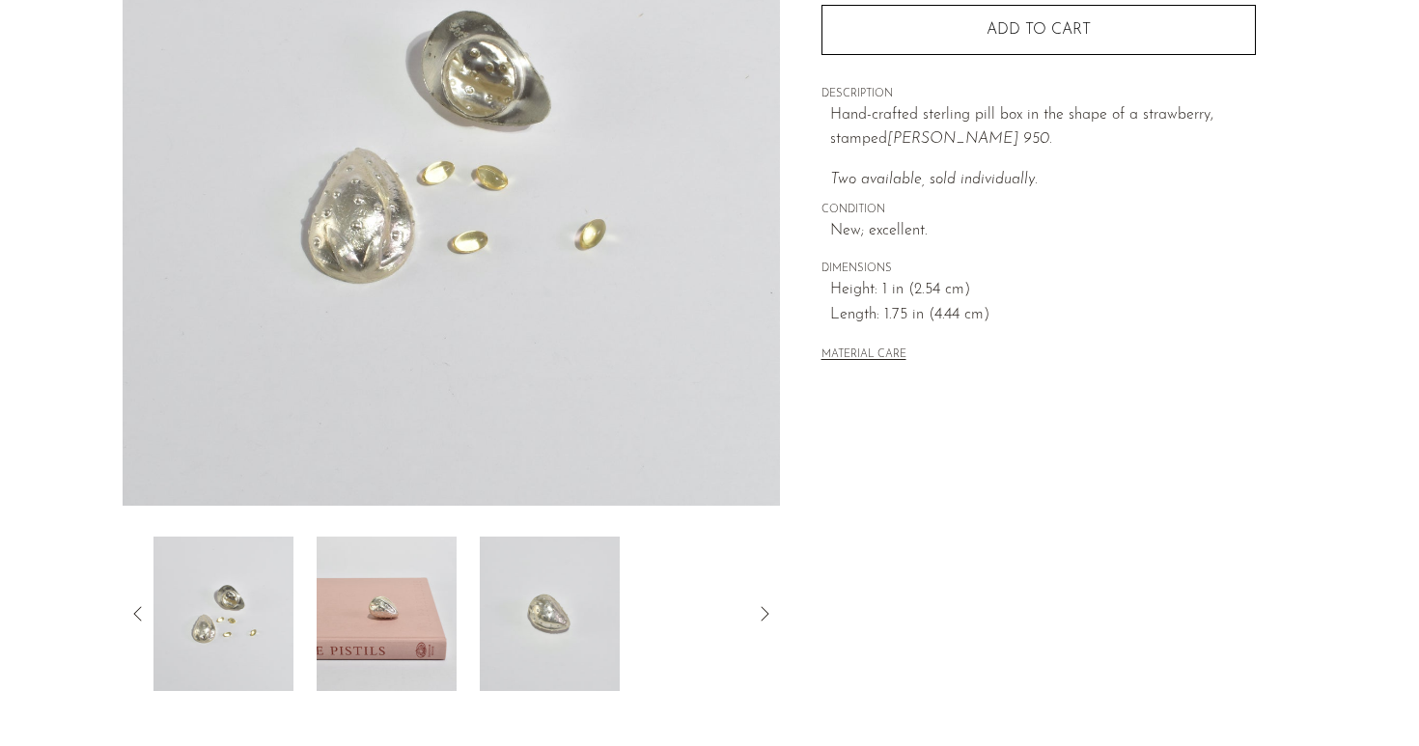
scroll to position [308, 0]
click at [355, 605] on img at bounding box center [387, 613] width 140 height 154
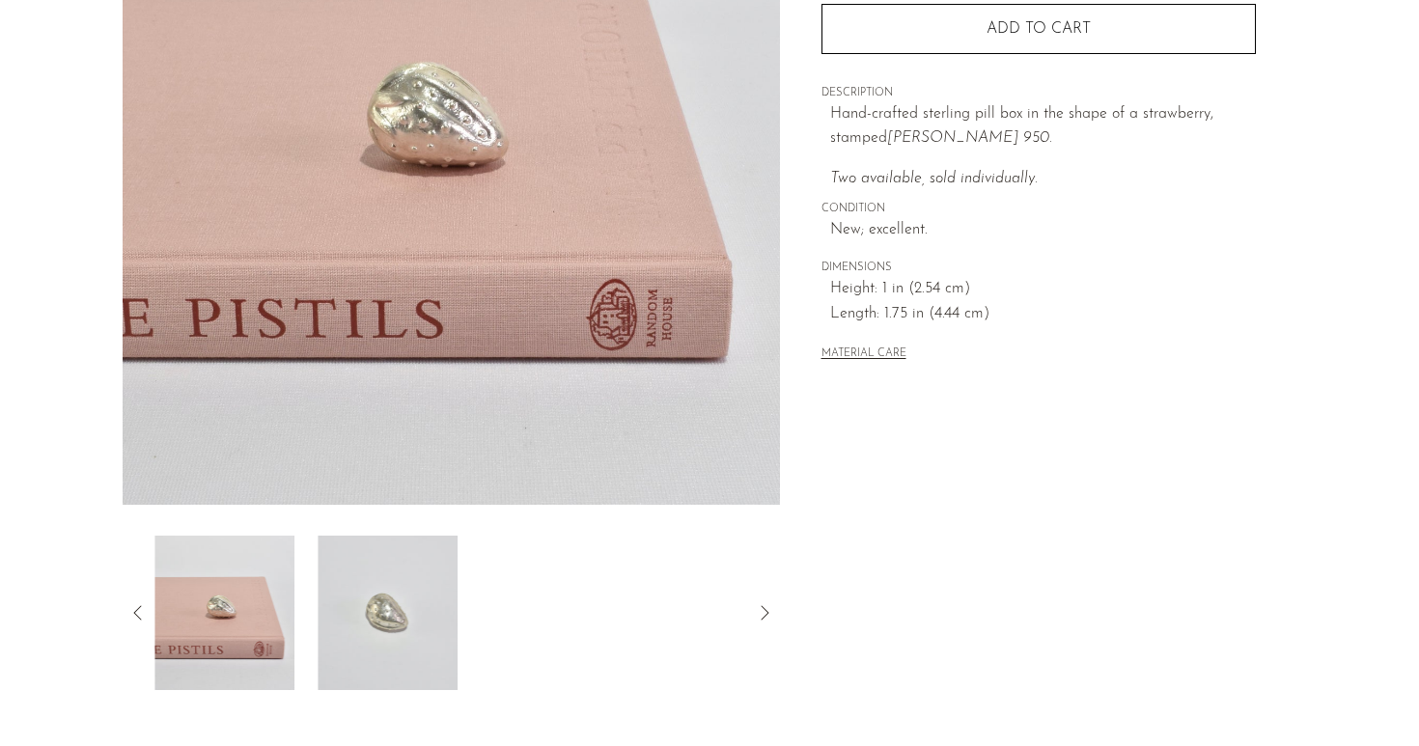
click at [409, 608] on img at bounding box center [388, 613] width 140 height 154
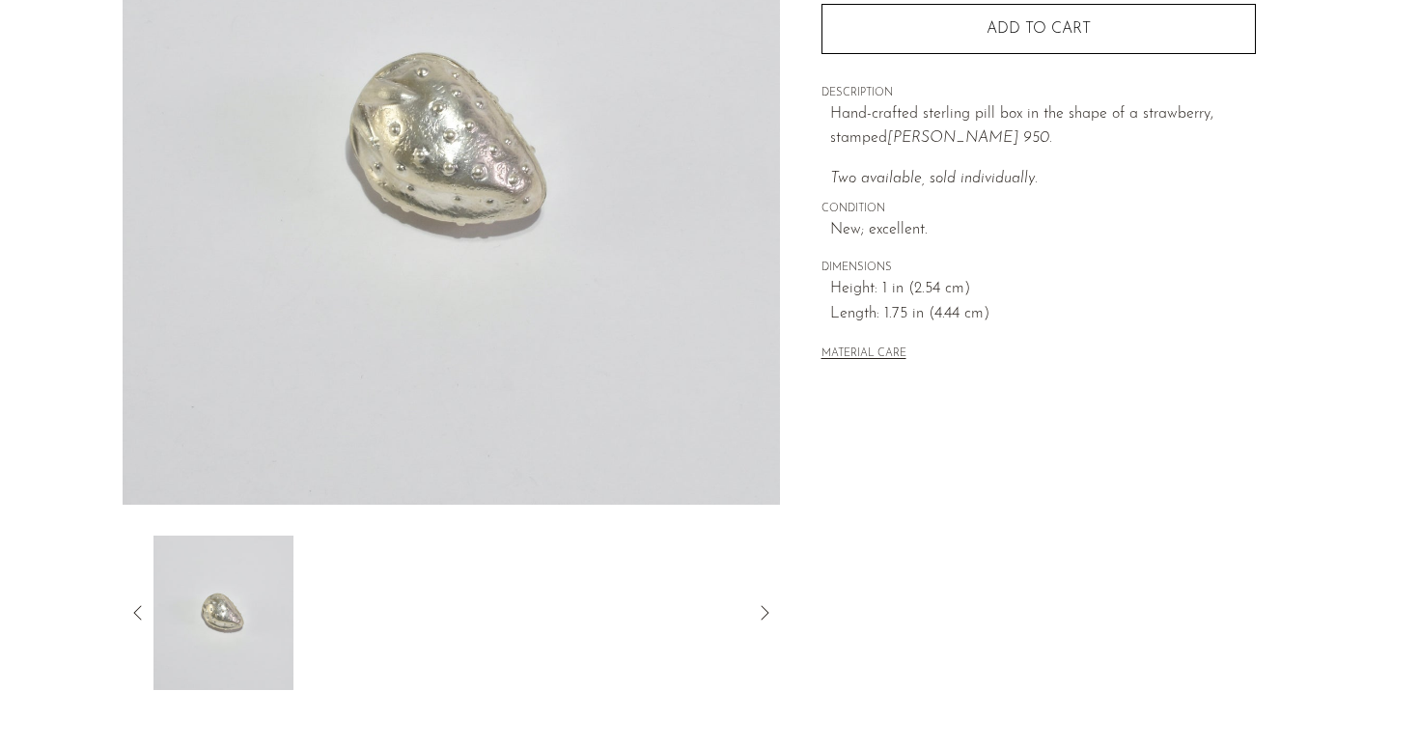
click at [425, 605] on div at bounding box center [452, 613] width 596 height 154
click at [132, 605] on icon at bounding box center [137, 613] width 23 height 23
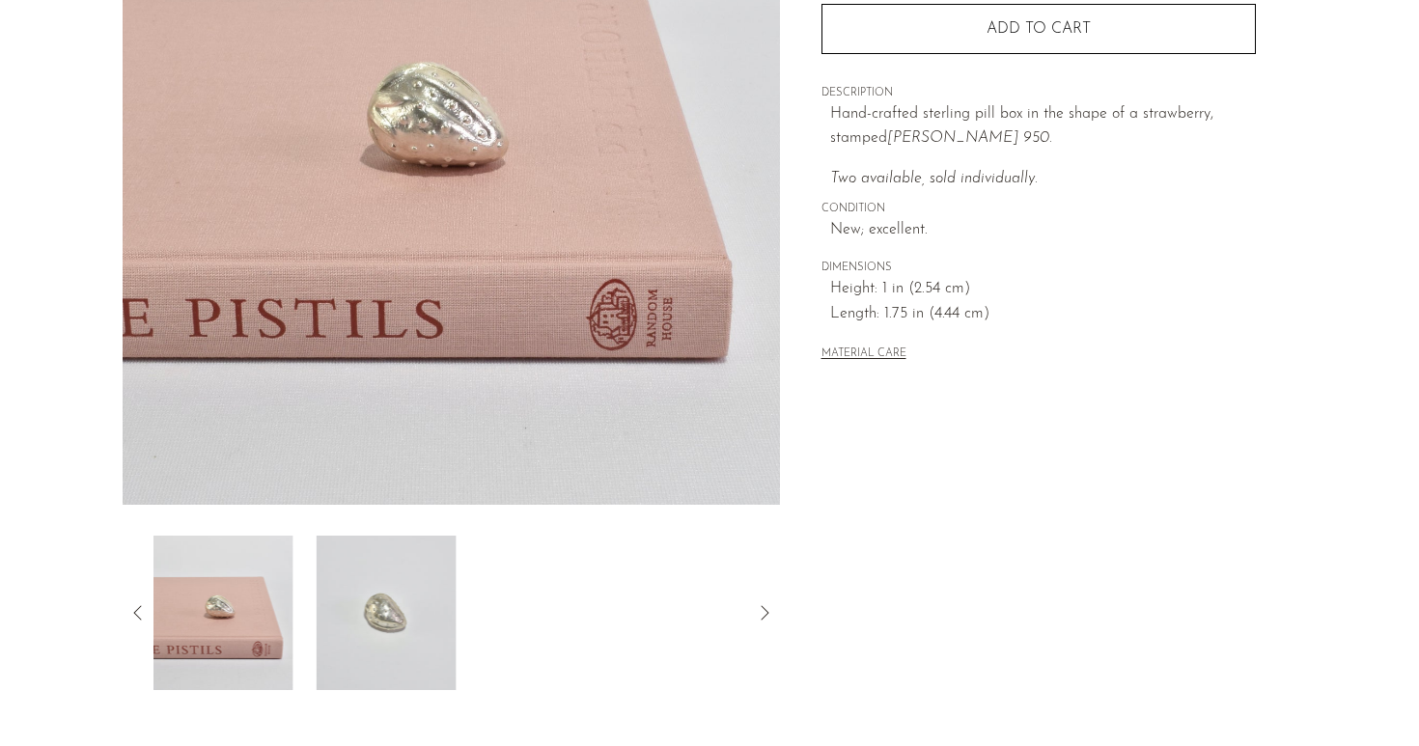
click at [132, 605] on icon at bounding box center [137, 613] width 23 height 23
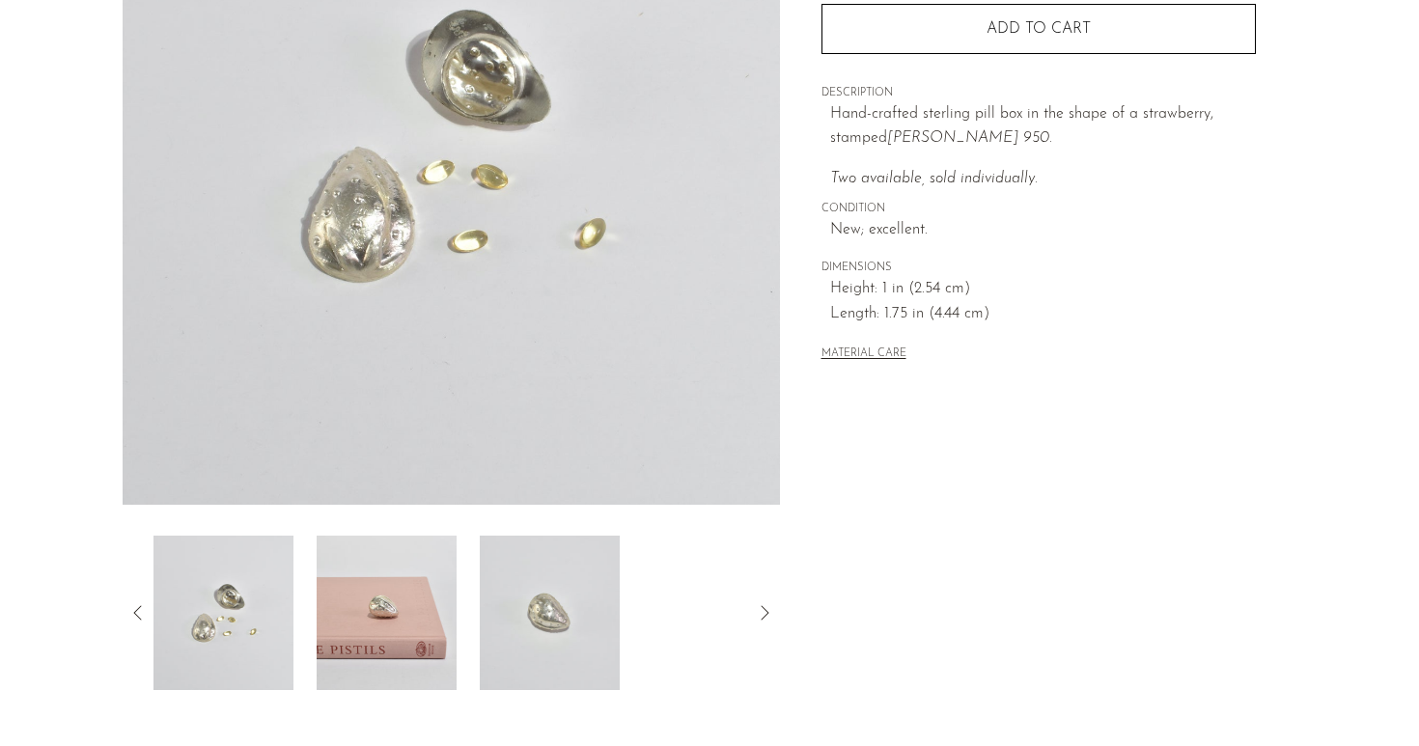
click at [132, 605] on icon at bounding box center [137, 613] width 23 height 23
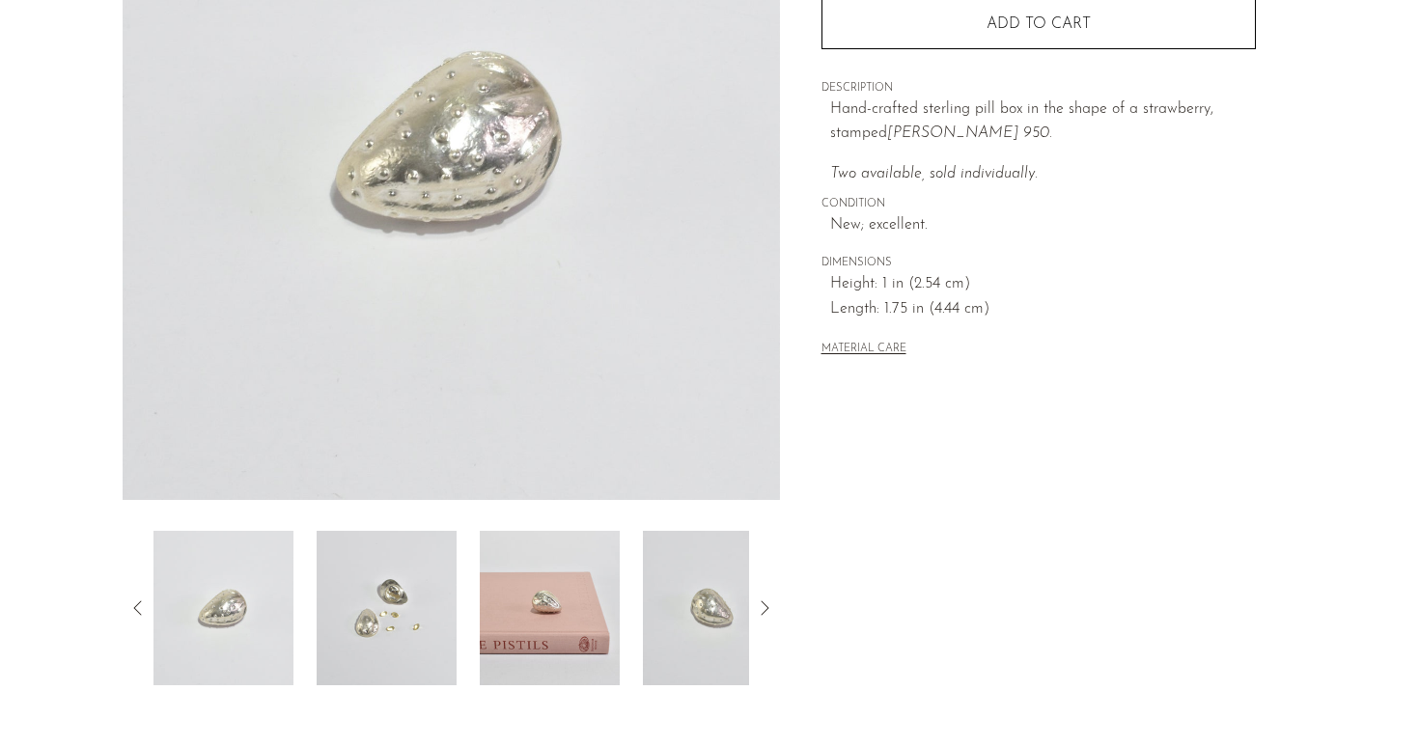
scroll to position [0, 0]
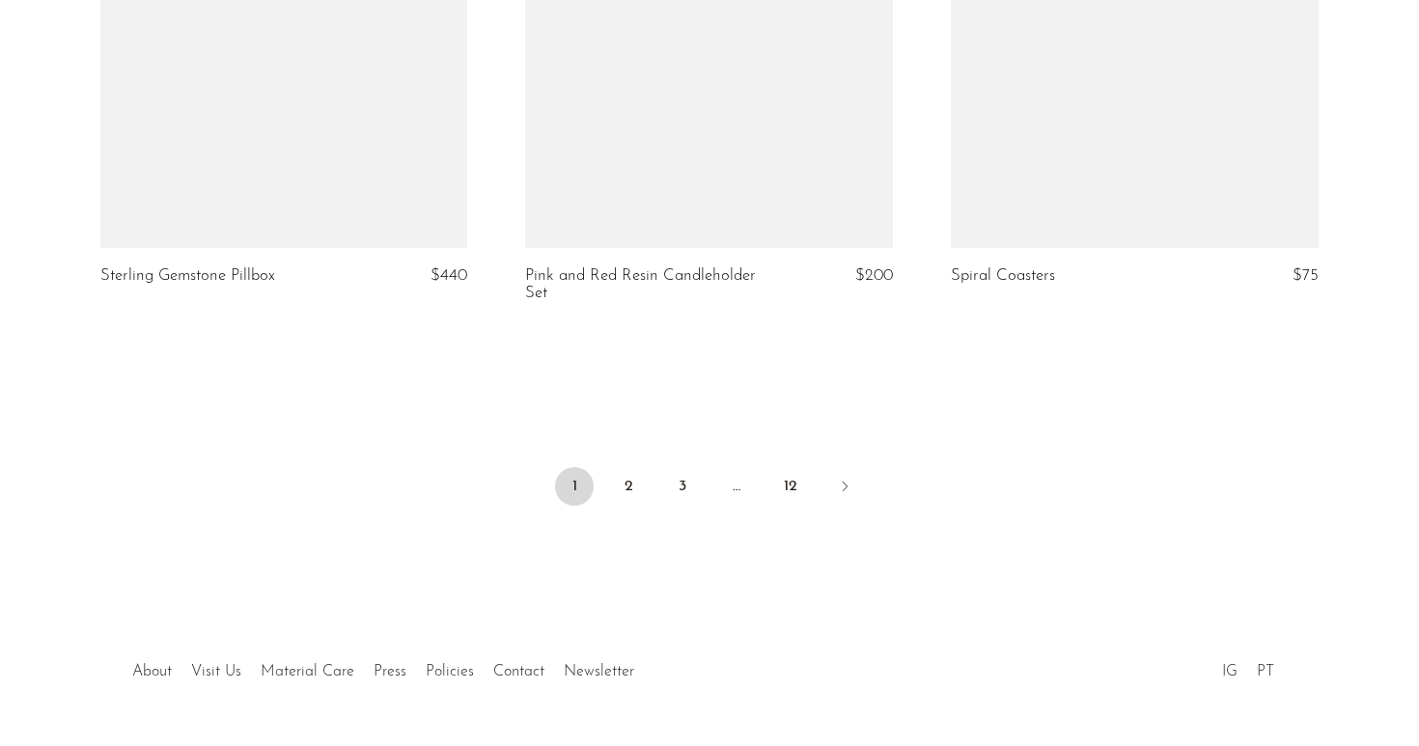
scroll to position [7085, 0]
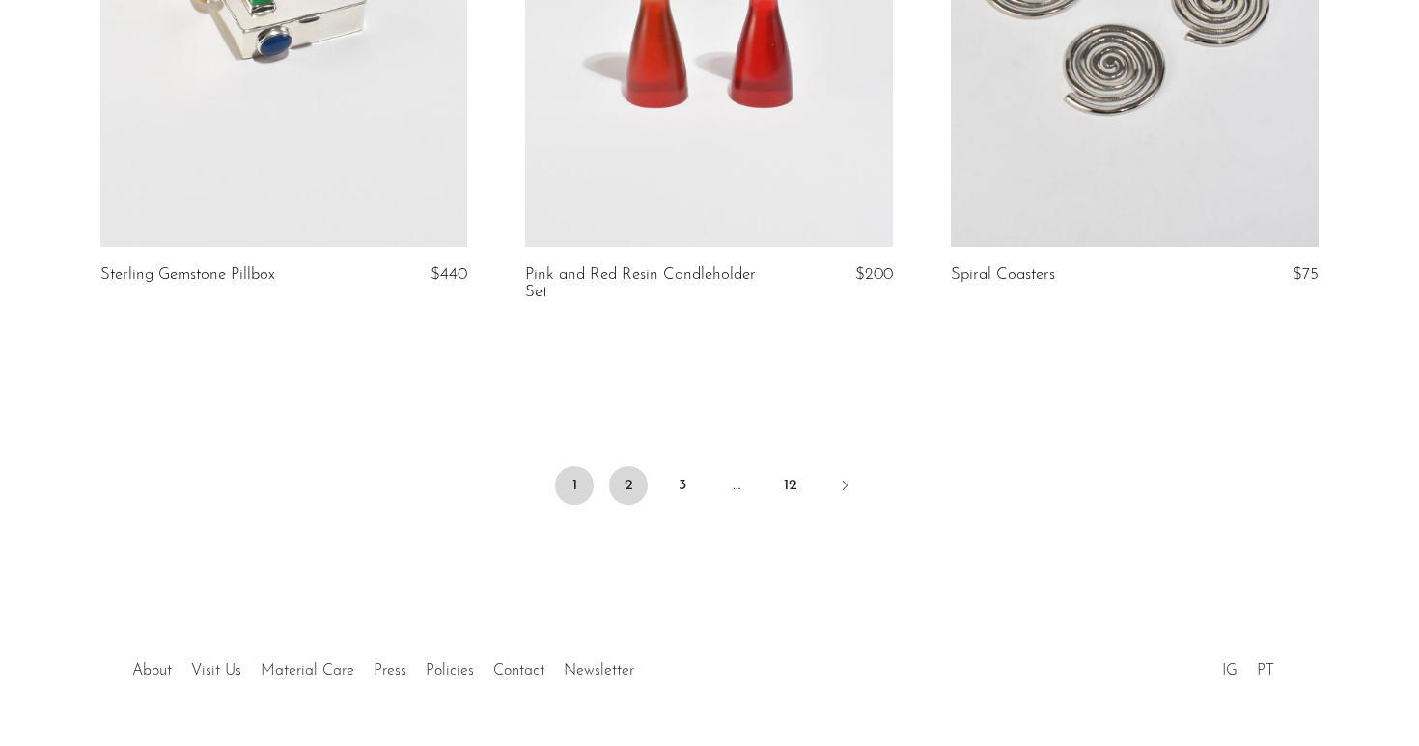
click at [621, 467] on link "2" at bounding box center [628, 485] width 39 height 39
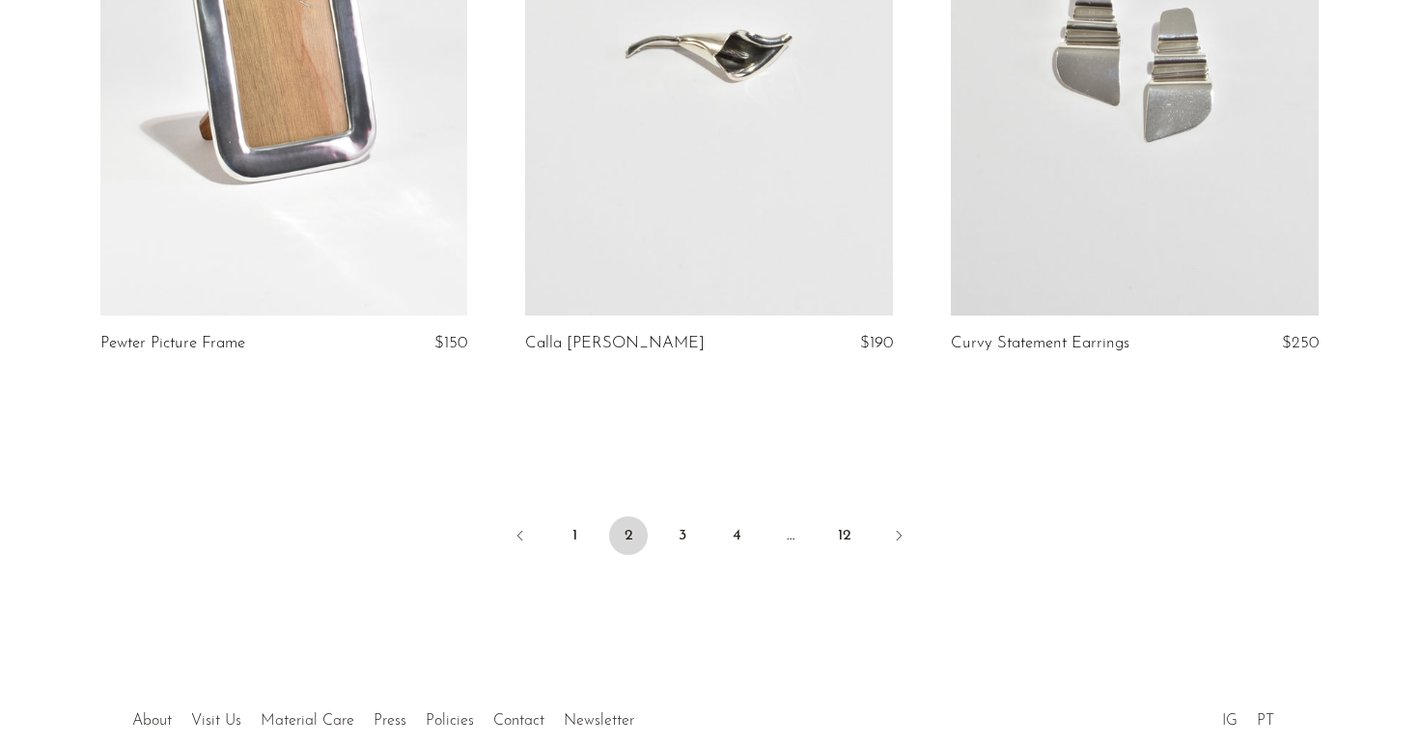
scroll to position [7018, 0]
click at [894, 527] on icon "Next" at bounding box center [898, 534] width 15 height 15
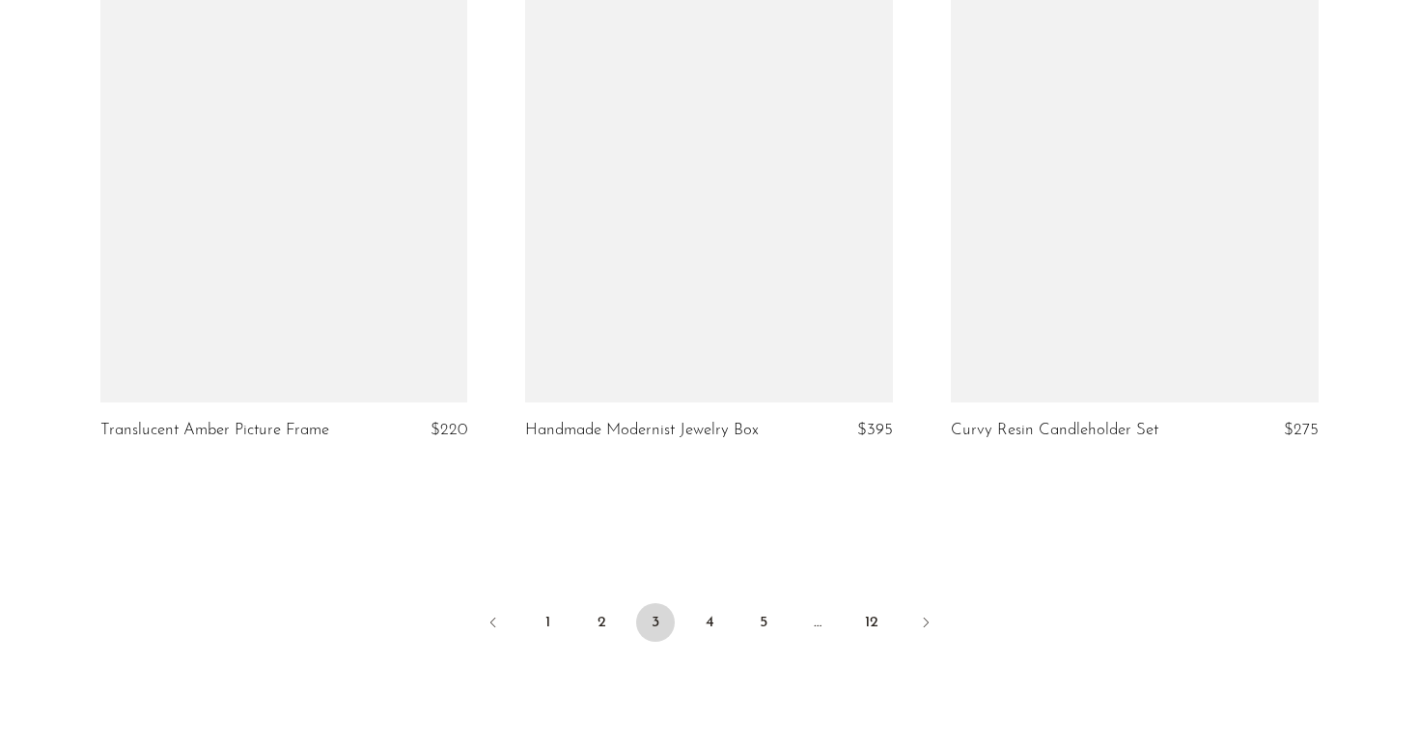
scroll to position [7103, 0]
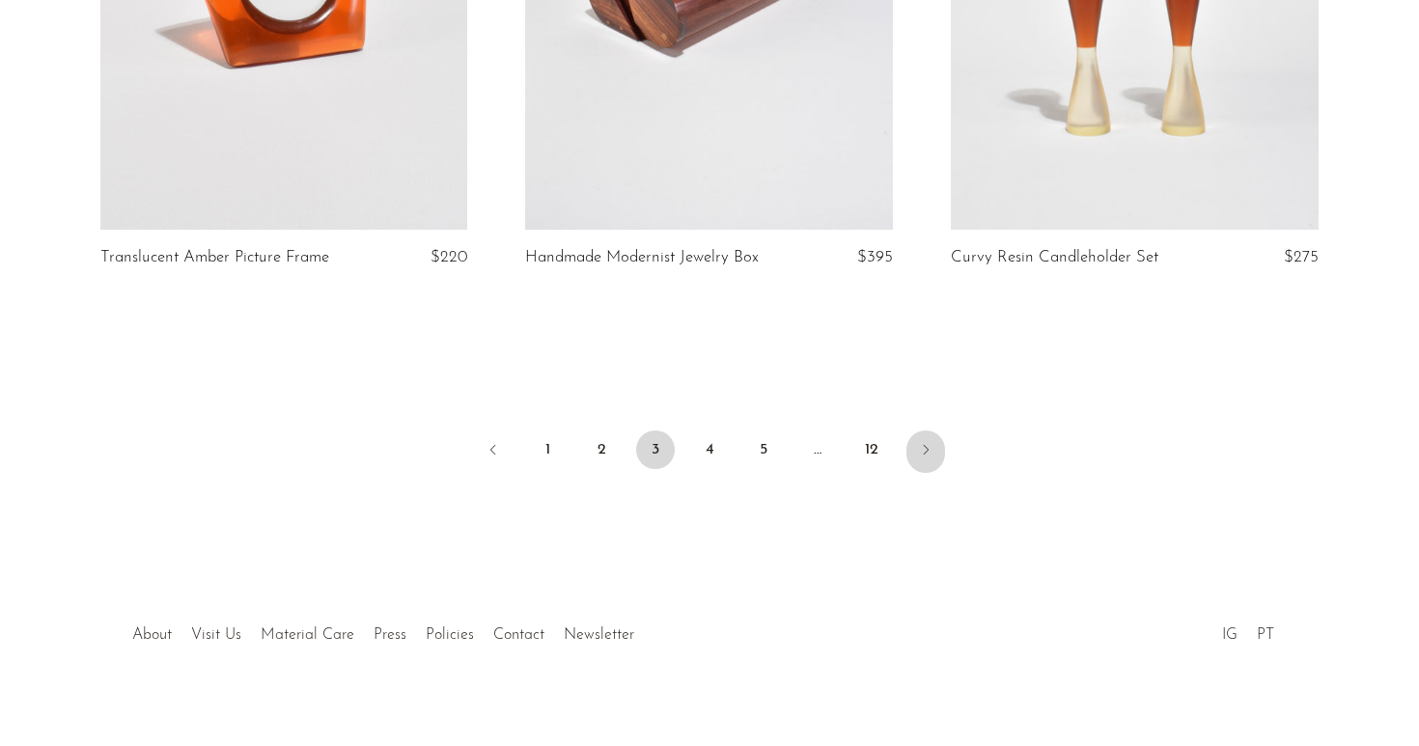
click at [922, 442] on icon "Next" at bounding box center [925, 449] width 15 height 15
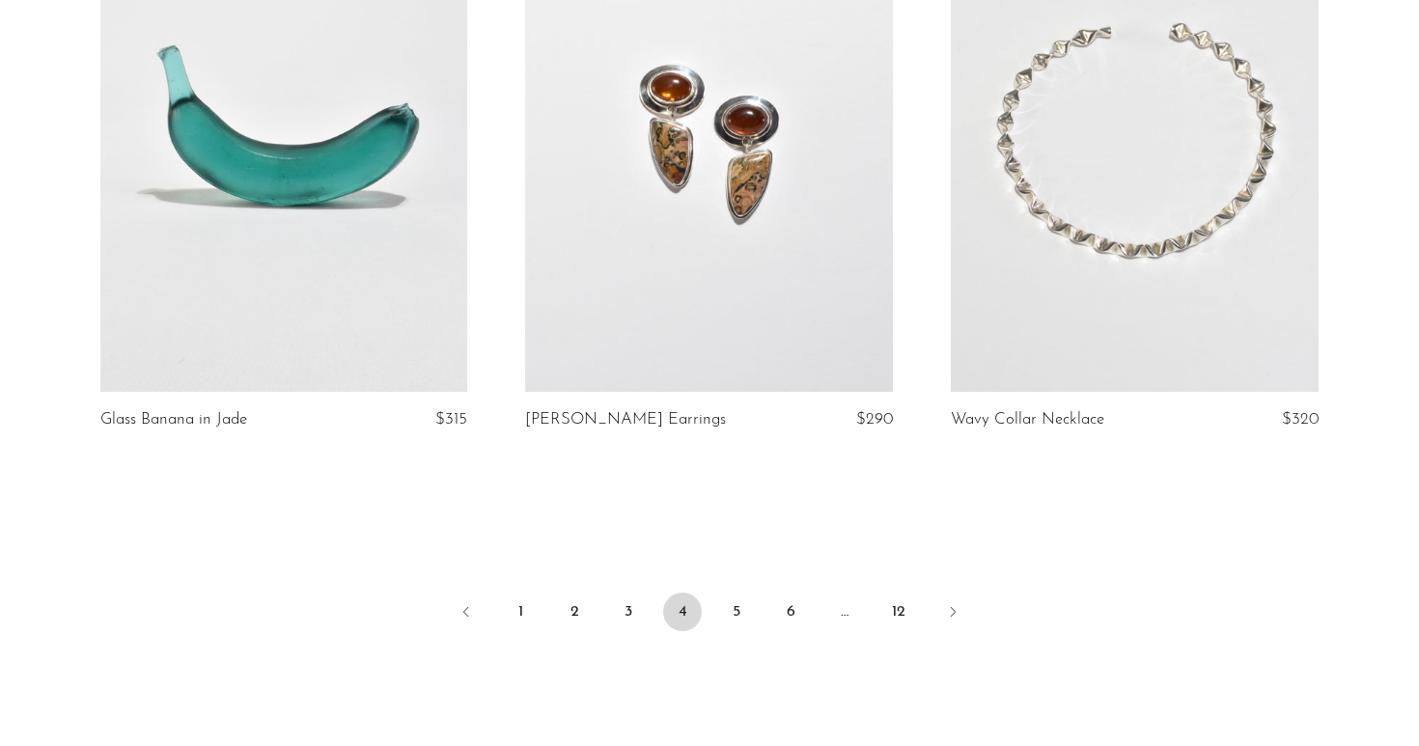
scroll to position [7138, 0]
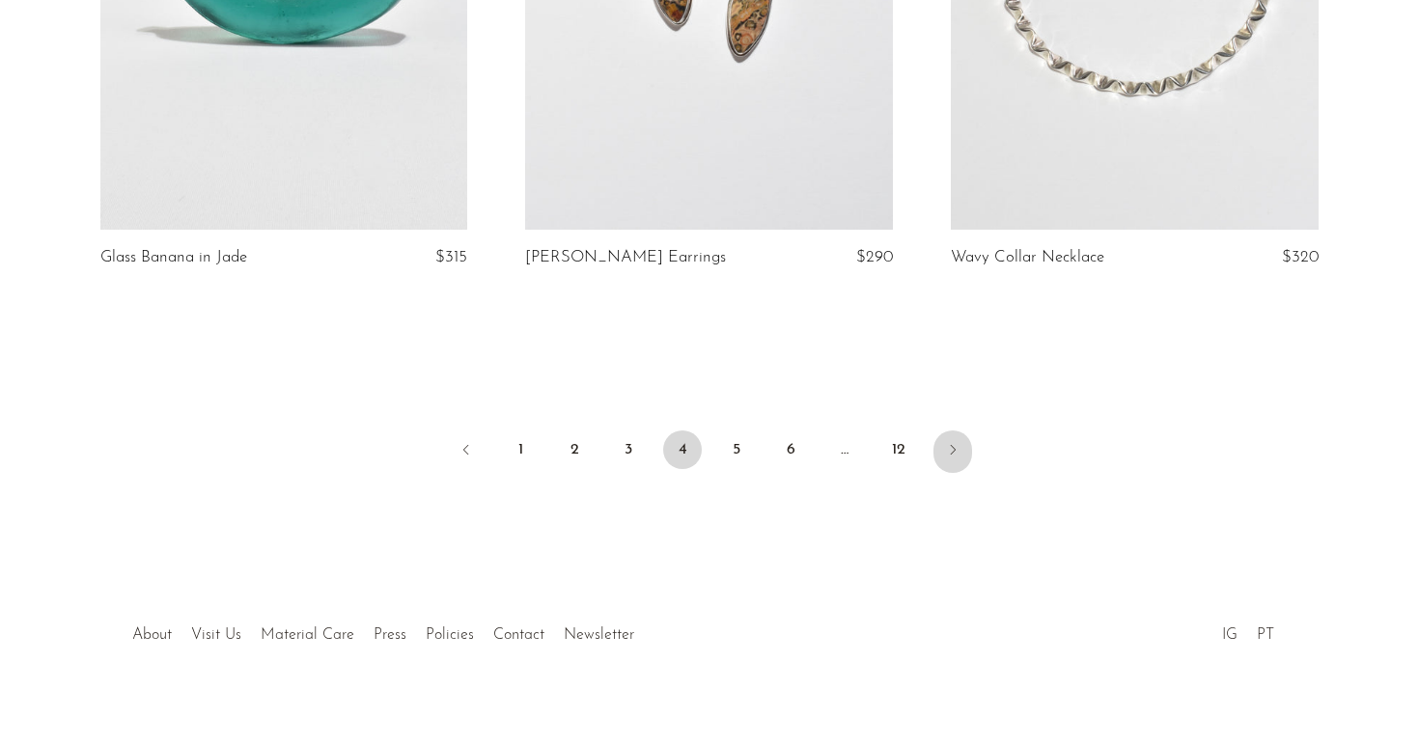
click at [956, 442] on icon "Next" at bounding box center [952, 449] width 15 height 15
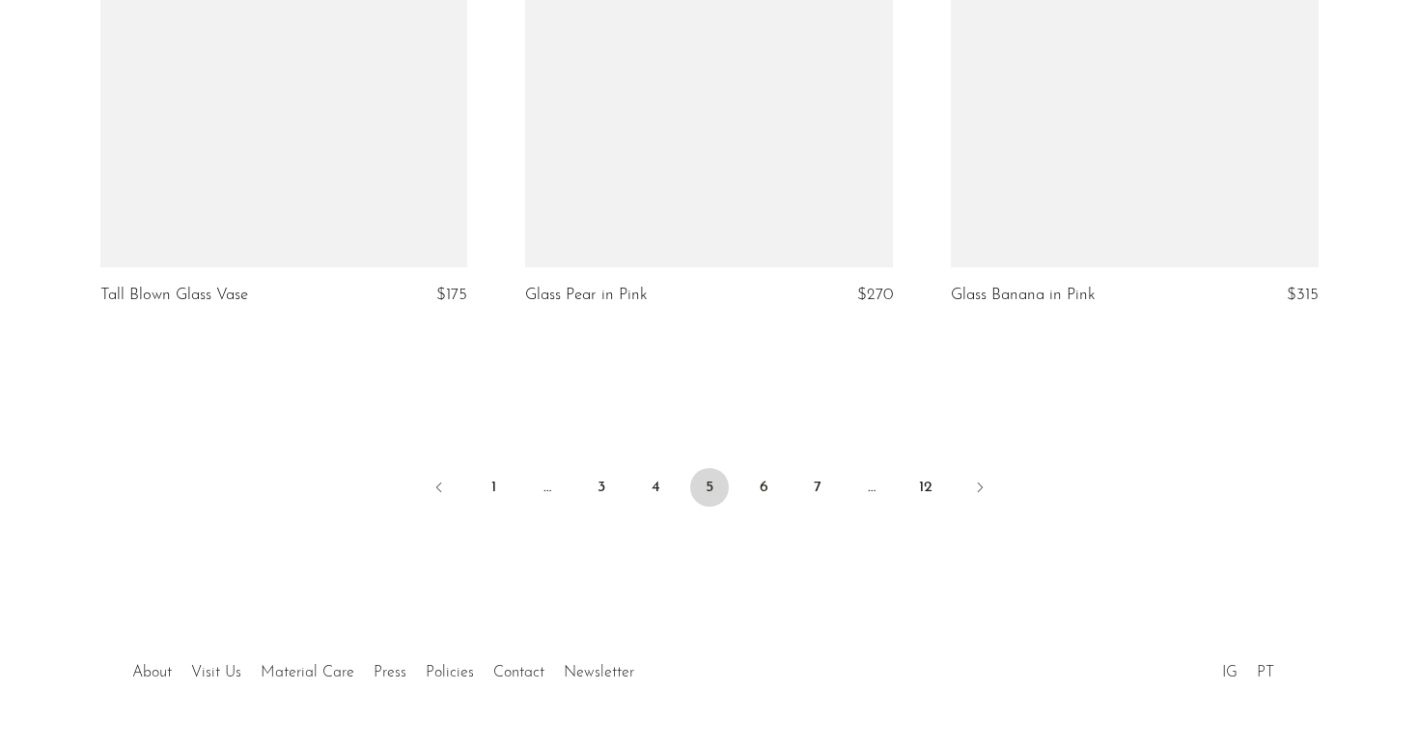
scroll to position [7073, 0]
